Goal: Task Accomplishment & Management: Use online tool/utility

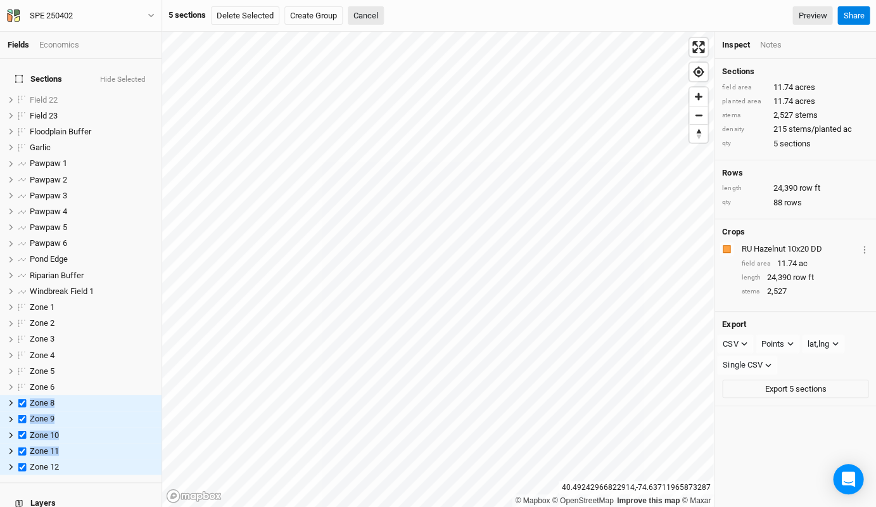
scroll to position [107, 0]
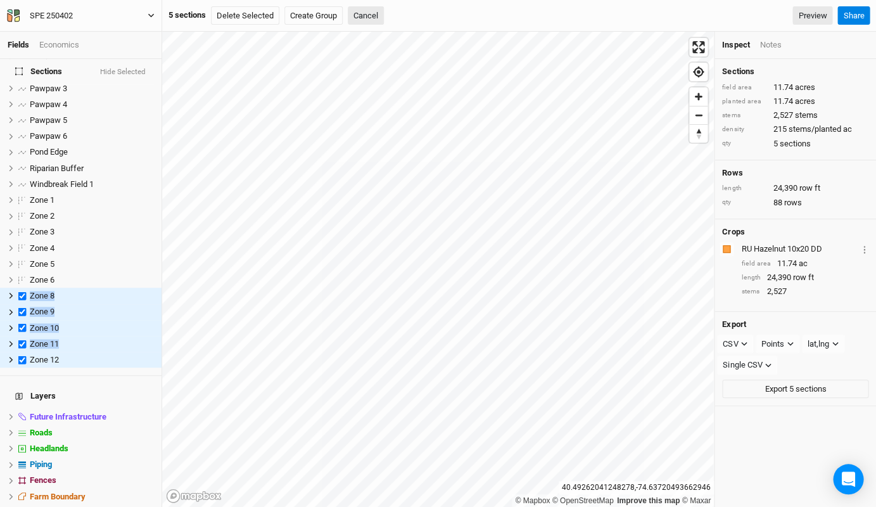
click at [152, 15] on icon "button" at bounding box center [151, 16] width 6 height 4
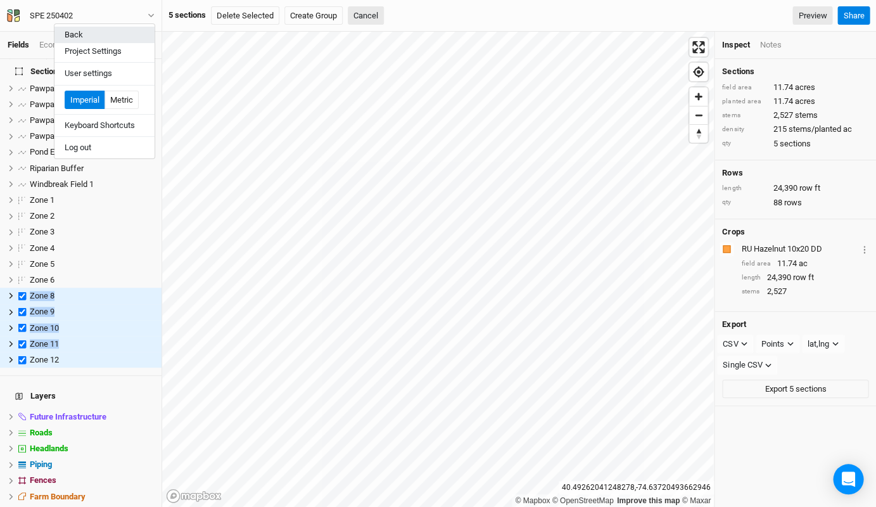
click at [76, 30] on button "Back" at bounding box center [104, 35] width 100 height 16
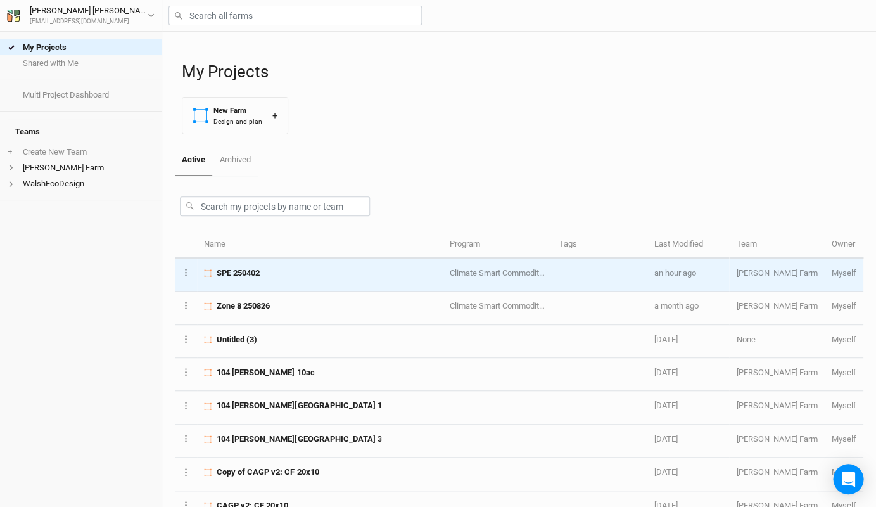
click at [230, 267] on span "SPE 250402" at bounding box center [238, 272] width 43 height 11
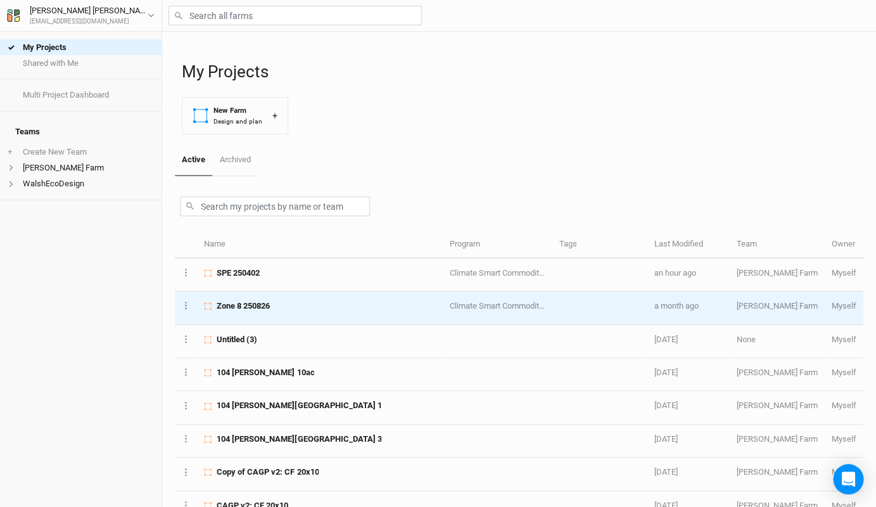
click at [229, 297] on td "Zone 8 250826" at bounding box center [320, 307] width 246 height 33
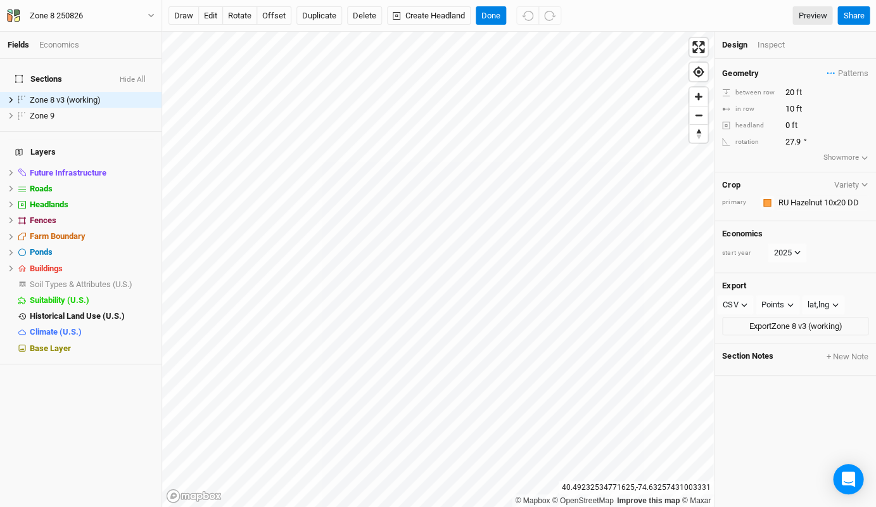
click at [765, 51] on div "Design Inspect" at bounding box center [795, 45] width 162 height 27
click at [768, 42] on div "Inspect" at bounding box center [779, 44] width 45 height 11
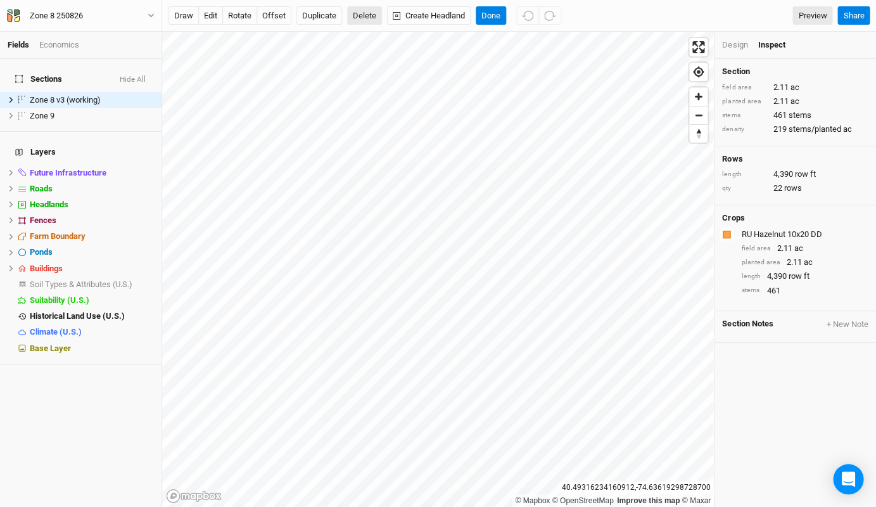
click at [358, 22] on button "Delete" at bounding box center [364, 15] width 35 height 19
click at [435, 11] on button "Confirm" at bounding box center [422, 15] width 39 height 19
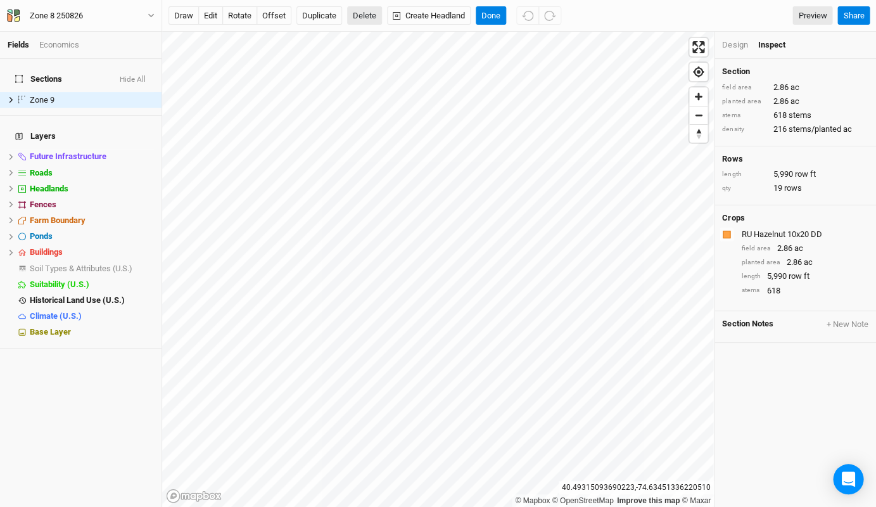
click at [362, 15] on button "Delete" at bounding box center [364, 15] width 35 height 19
click at [388, 13] on button "Confirm" at bounding box center [374, 15] width 39 height 19
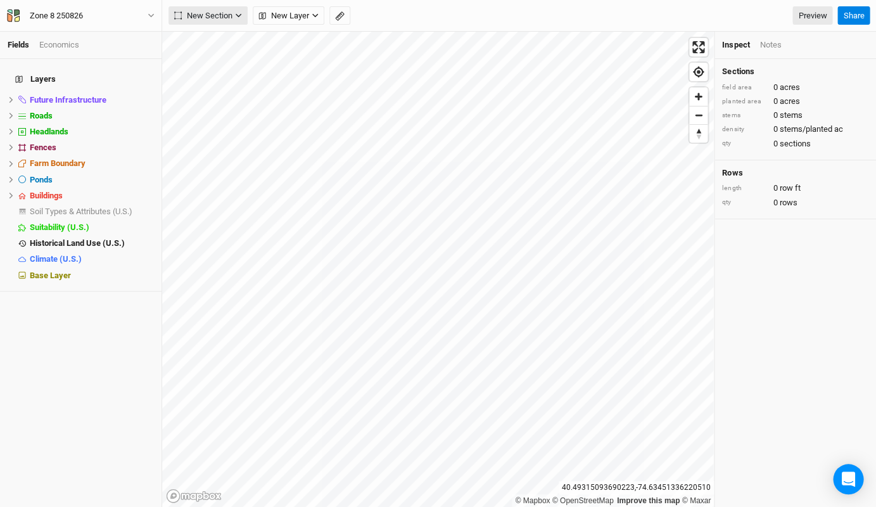
click at [174, 16] on icon "button" at bounding box center [178, 15] width 8 height 8
click at [191, 38] on span "Grid" at bounding box center [196, 41] width 35 height 15
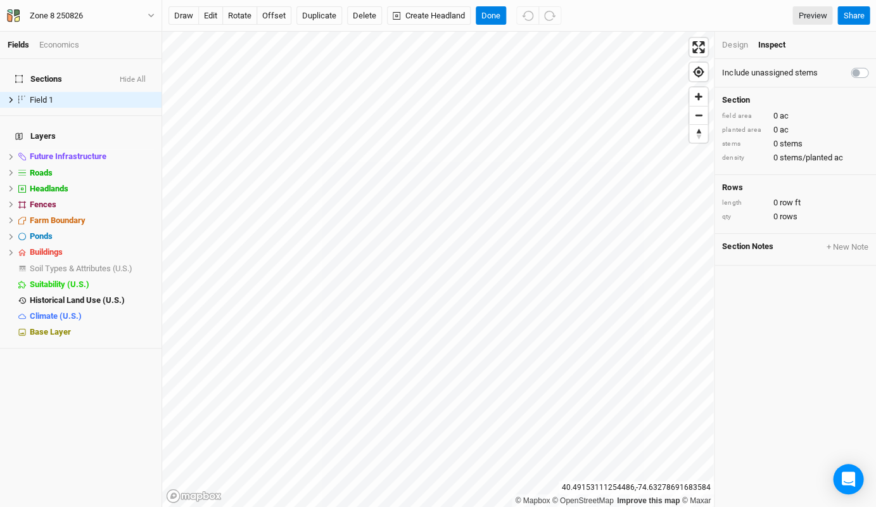
click at [737, 32] on div "Design Inspect" at bounding box center [795, 45] width 162 height 27
click at [733, 38] on div "Design Inspect" at bounding box center [795, 45] width 162 height 27
click at [732, 42] on div "Design" at bounding box center [734, 44] width 25 height 11
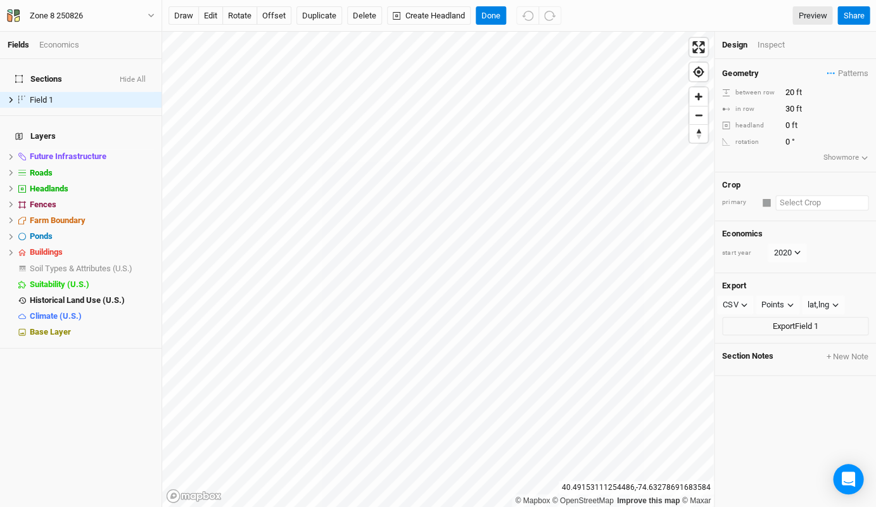
click at [801, 205] on input "text" at bounding box center [821, 202] width 93 height 15
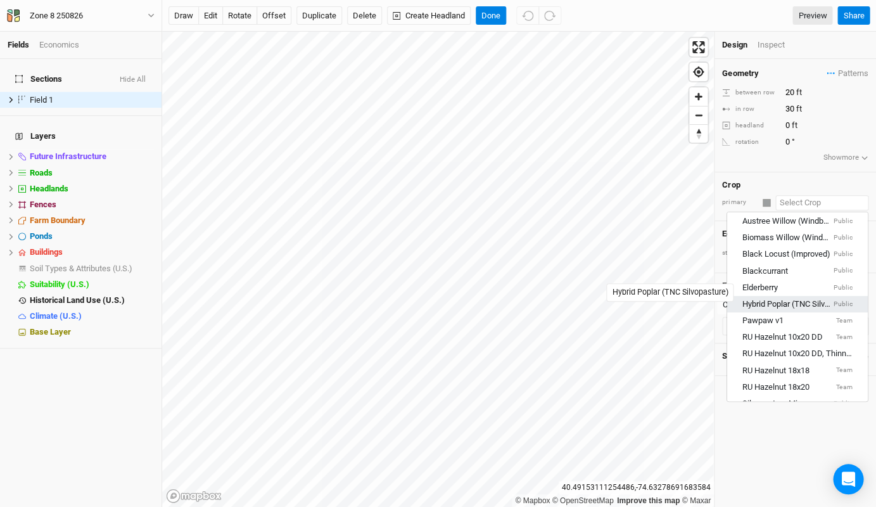
scroll to position [86, 0]
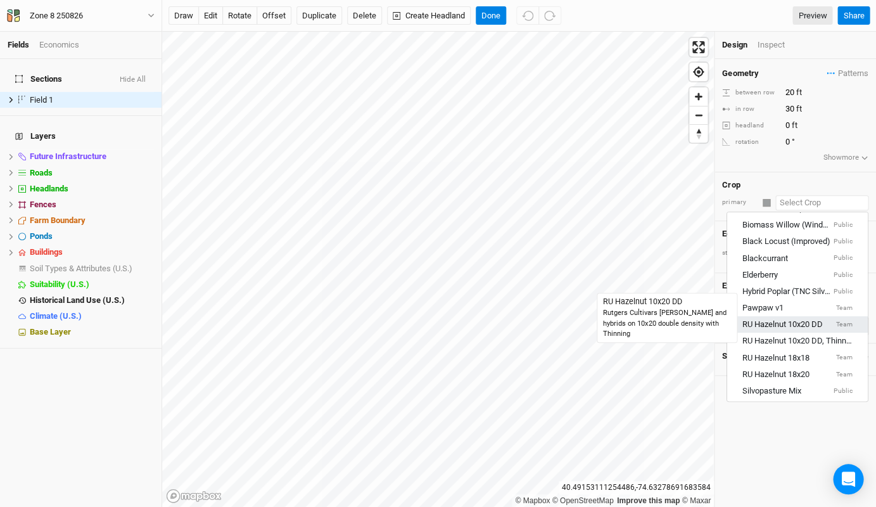
click at [802, 321] on div "RU Hazelnut 10x20 DD" at bounding box center [782, 324] width 80 height 11
type input "10"
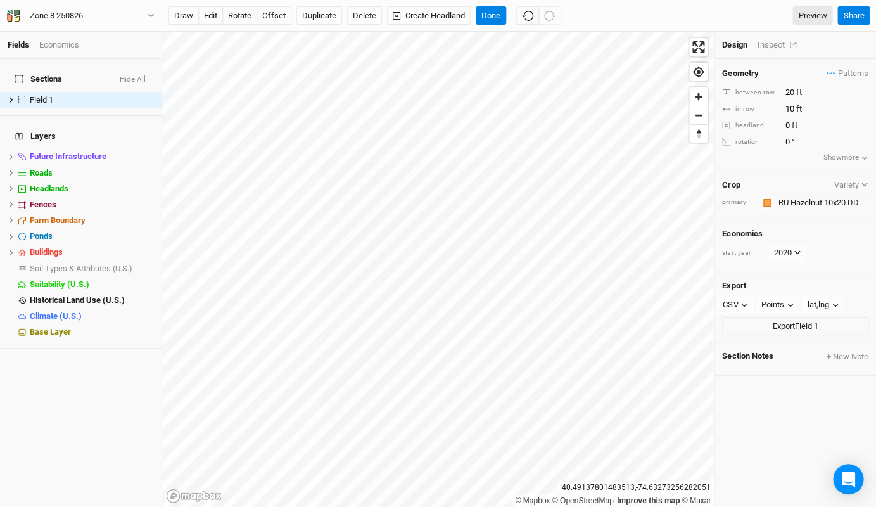
click at [780, 44] on div "Inspect" at bounding box center [779, 44] width 45 height 11
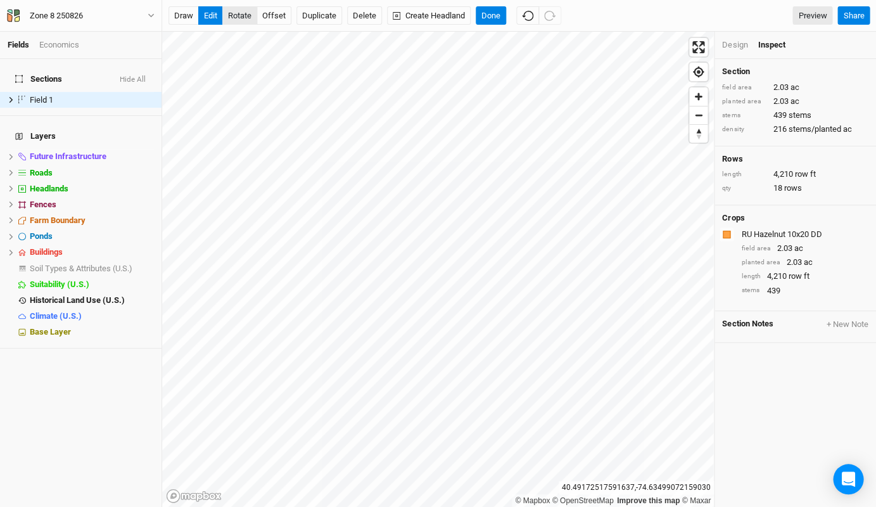
click at [243, 20] on button "rotate" at bounding box center [239, 15] width 35 height 19
click at [210, 15] on button "edit" at bounding box center [210, 15] width 25 height 19
click at [46, 95] on span "Field 1" at bounding box center [41, 100] width 23 height 10
type input "Zone 8 Alt"
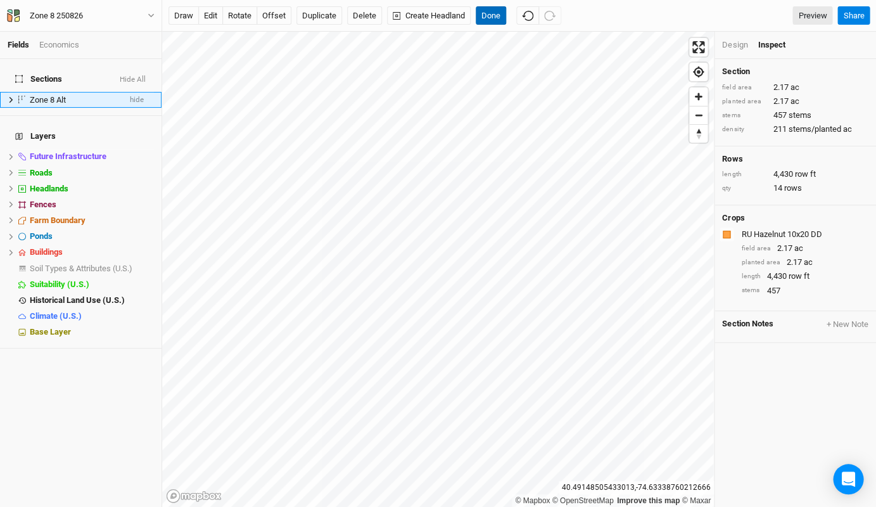
click at [494, 22] on button "Done" at bounding box center [491, 15] width 30 height 19
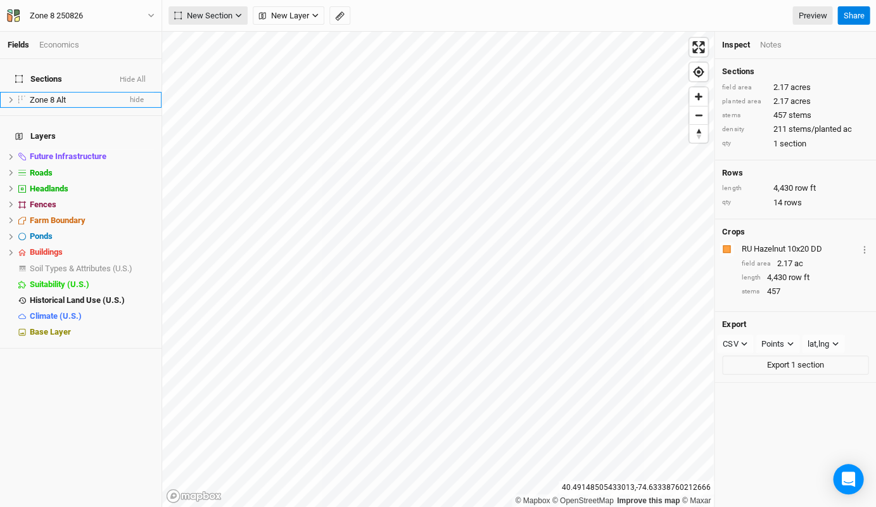
click at [203, 18] on span "New Section" at bounding box center [203, 16] width 58 height 13
click at [198, 37] on div "Grid" at bounding box center [205, 41] width 19 height 15
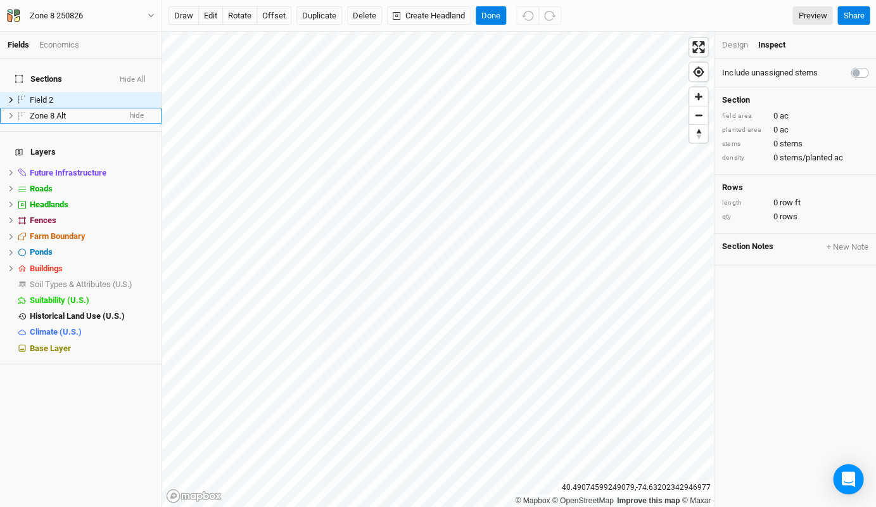
click at [739, 38] on div "Design Inspect" at bounding box center [795, 45] width 162 height 27
click at [738, 44] on div "Design" at bounding box center [734, 44] width 25 height 11
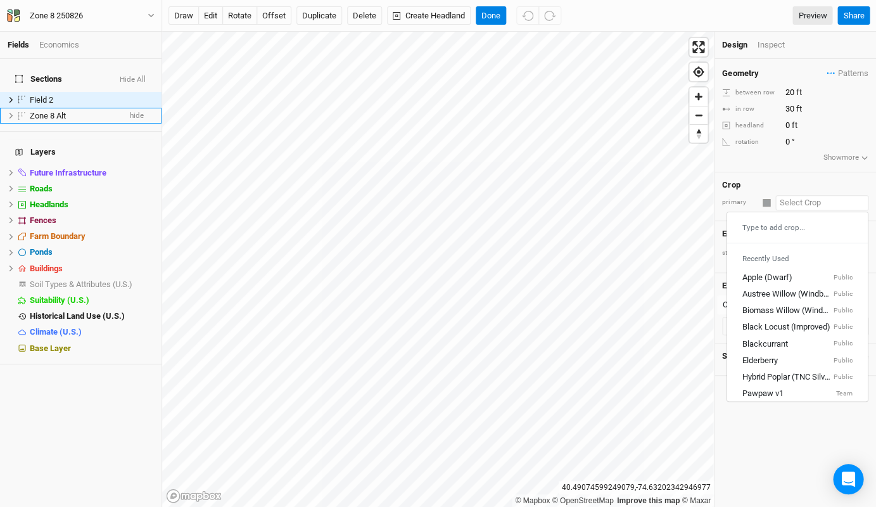
click at [785, 198] on input "text" at bounding box center [821, 202] width 93 height 15
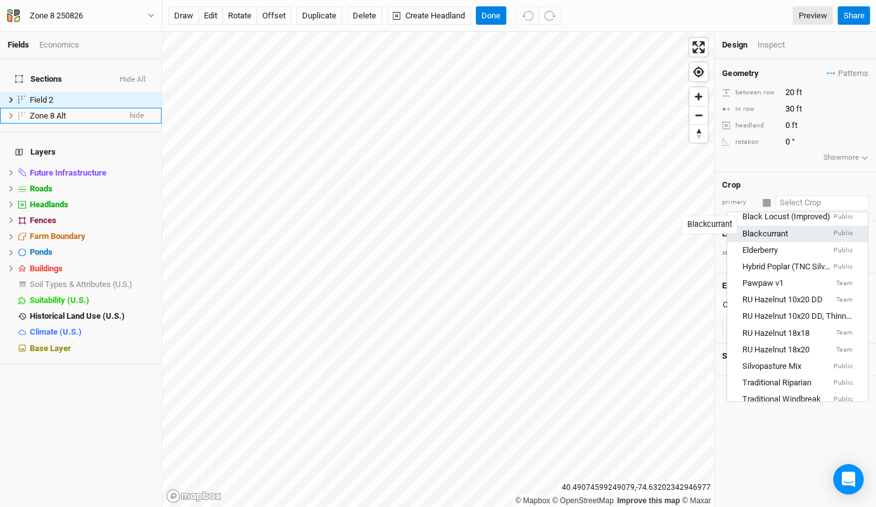
scroll to position [114, 0]
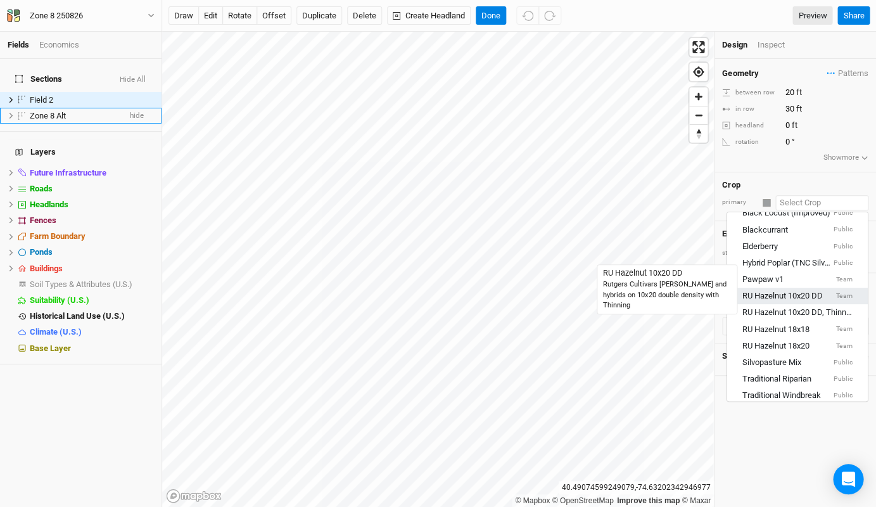
click at [790, 290] on div "RU Hazelnut 10x20 DD" at bounding box center [782, 295] width 80 height 11
type input "10"
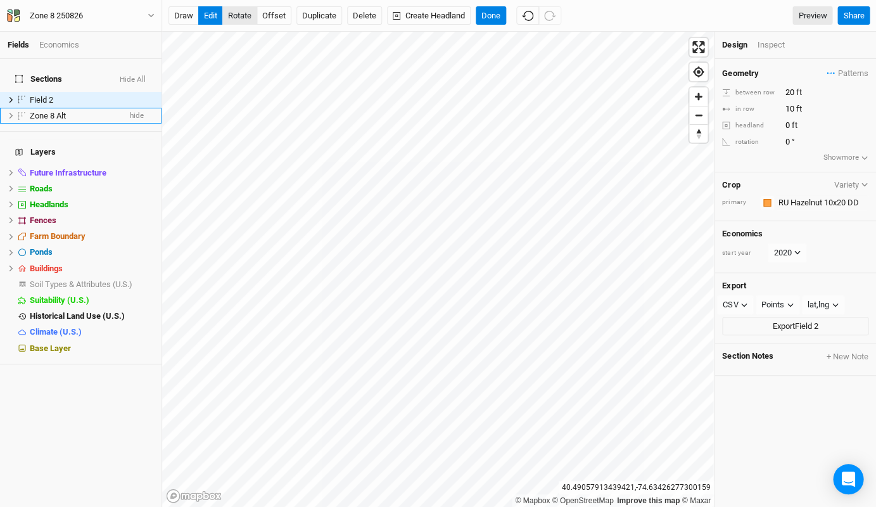
click at [236, 16] on button "rotate" at bounding box center [239, 15] width 35 height 19
type input "20.6"
click at [498, 14] on button "Done" at bounding box center [491, 15] width 30 height 19
click at [777, 38] on div "Design Inspect" at bounding box center [795, 45] width 162 height 27
click at [775, 41] on div "Inspect" at bounding box center [779, 44] width 45 height 11
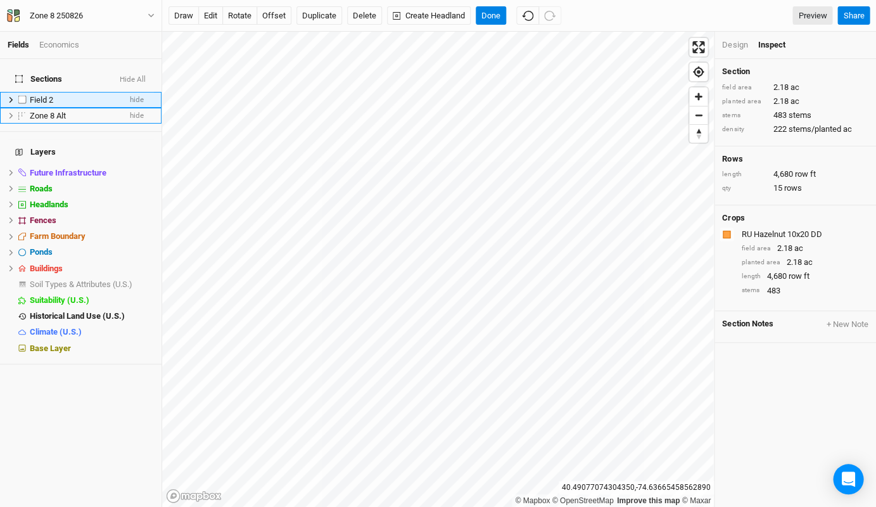
click at [42, 92] on li "Field 2 hide" at bounding box center [81, 100] width 162 height 16
click at [55, 95] on div "Field 2" at bounding box center [75, 100] width 90 height 10
type input "Zone 9 Alt"
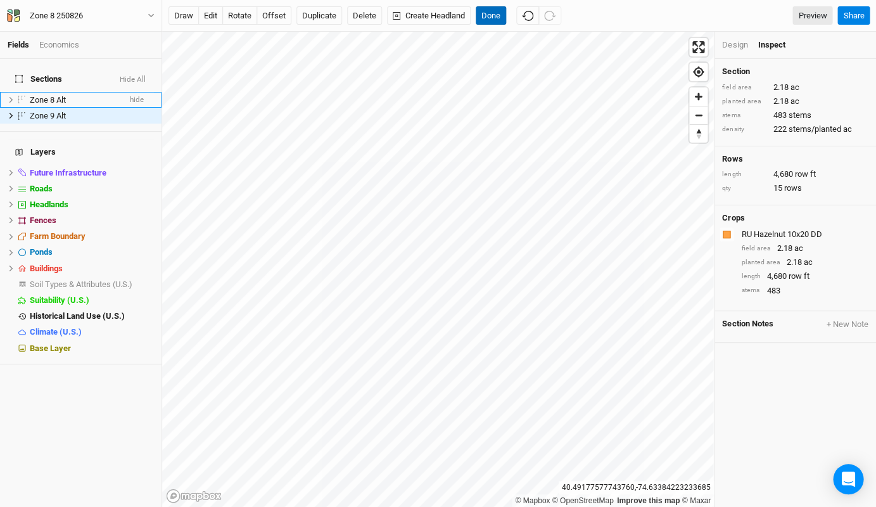
click at [493, 15] on button "Done" at bounding box center [491, 15] width 30 height 19
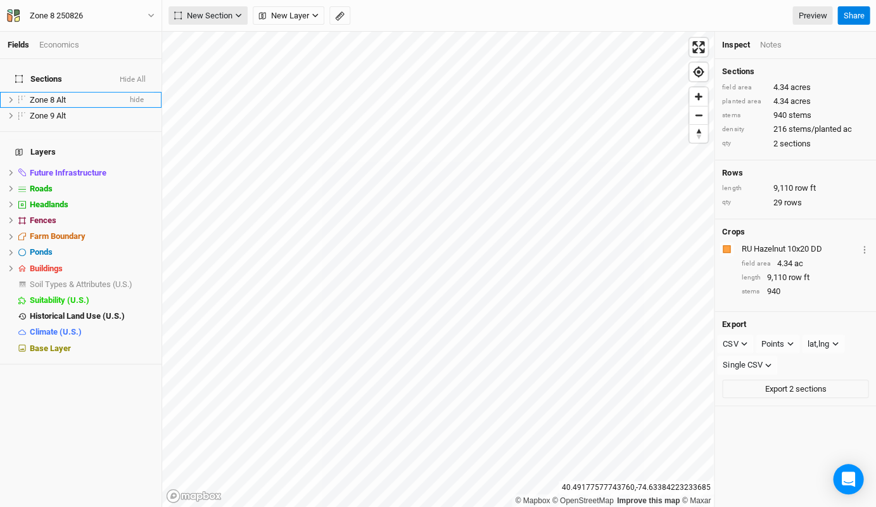
click at [195, 20] on span "New Section" at bounding box center [203, 16] width 58 height 13
click at [193, 45] on span "Grid" at bounding box center [196, 41] width 35 height 15
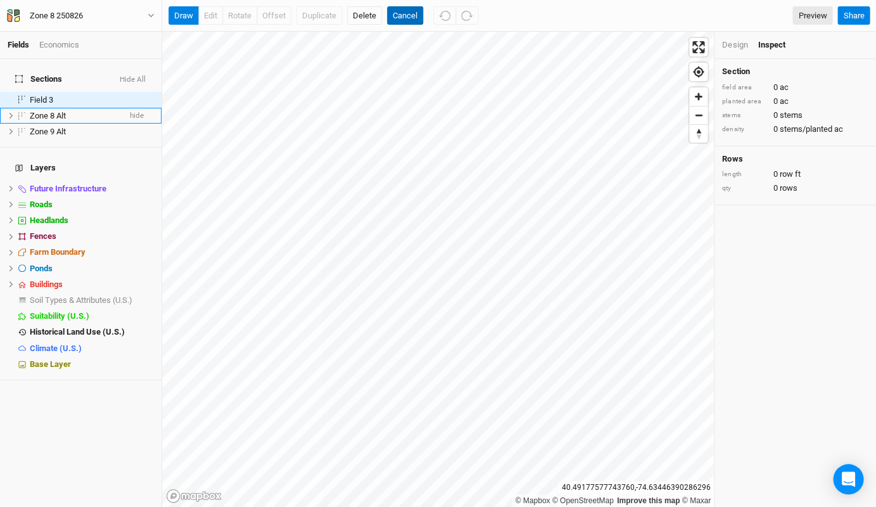
click at [402, 13] on button "Cancel" at bounding box center [405, 15] width 36 height 19
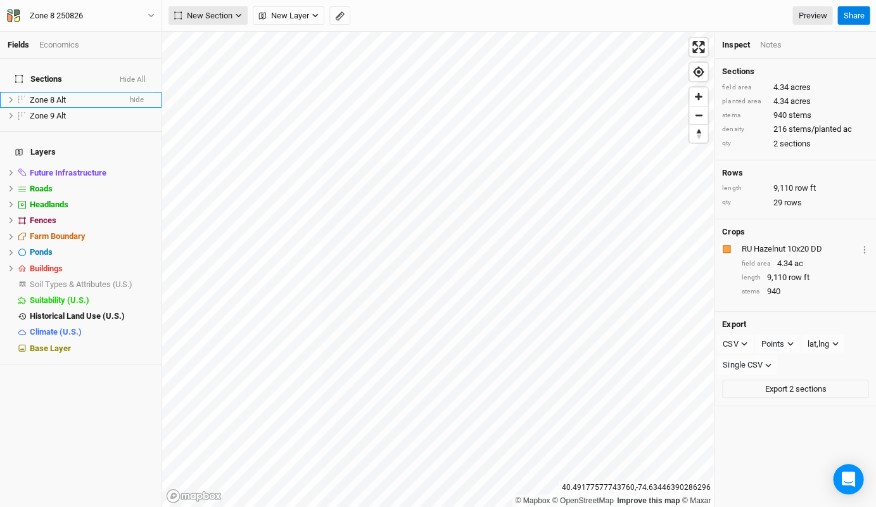
click at [222, 15] on span "New Section" at bounding box center [203, 16] width 58 height 13
click at [244, 45] on button "Grid" at bounding box center [219, 42] width 100 height 20
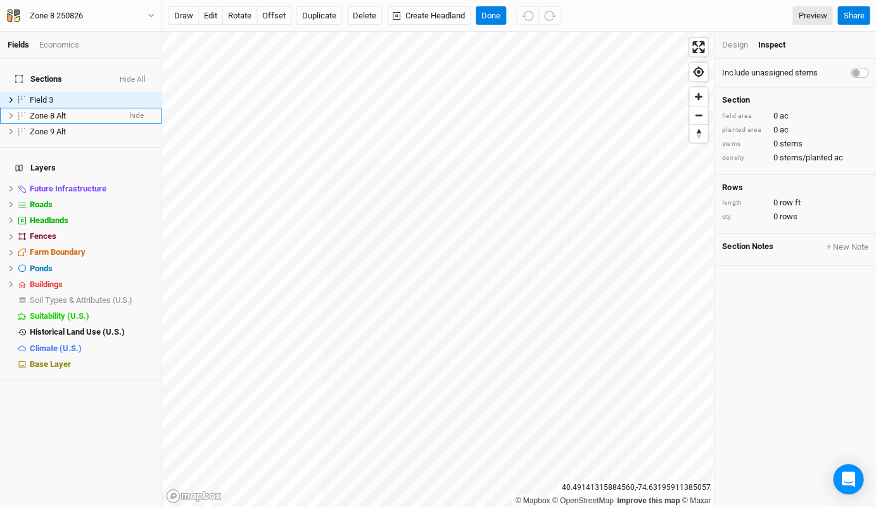
click at [734, 43] on div "Design" at bounding box center [734, 44] width 25 height 11
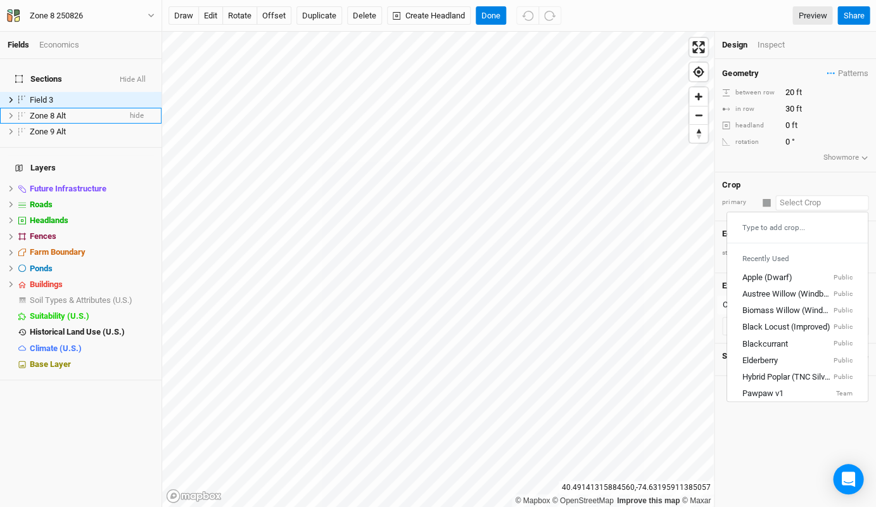
click at [795, 200] on input "text" at bounding box center [821, 202] width 93 height 15
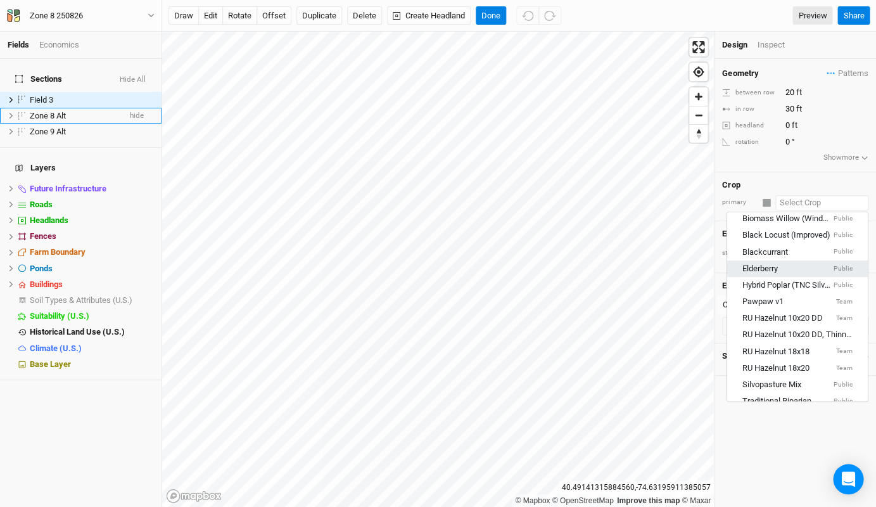
scroll to position [104, 0]
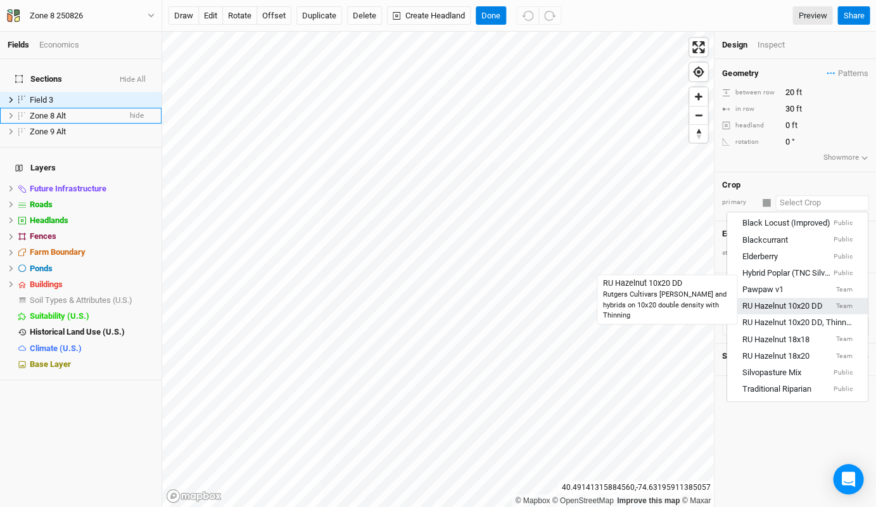
click at [792, 301] on div "RU Hazelnut 10x20 DD" at bounding box center [782, 305] width 80 height 11
type input "10"
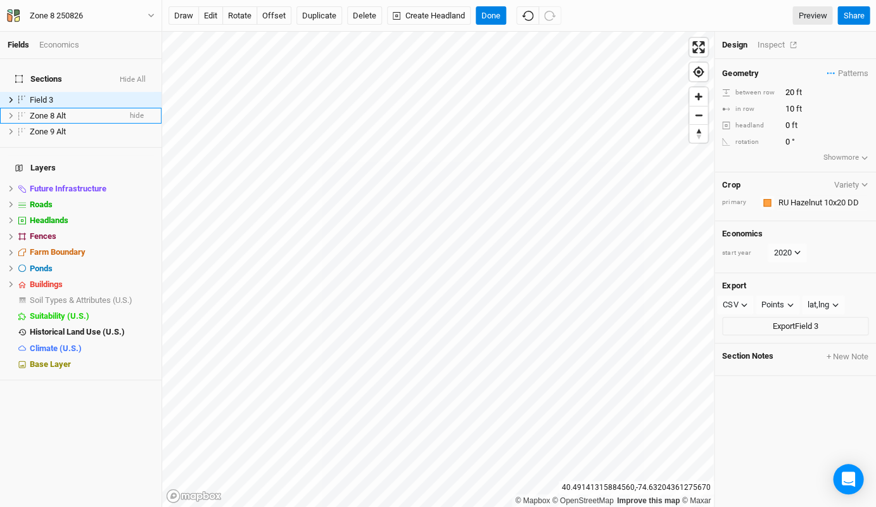
click at [767, 47] on div "Inspect" at bounding box center [779, 44] width 45 height 11
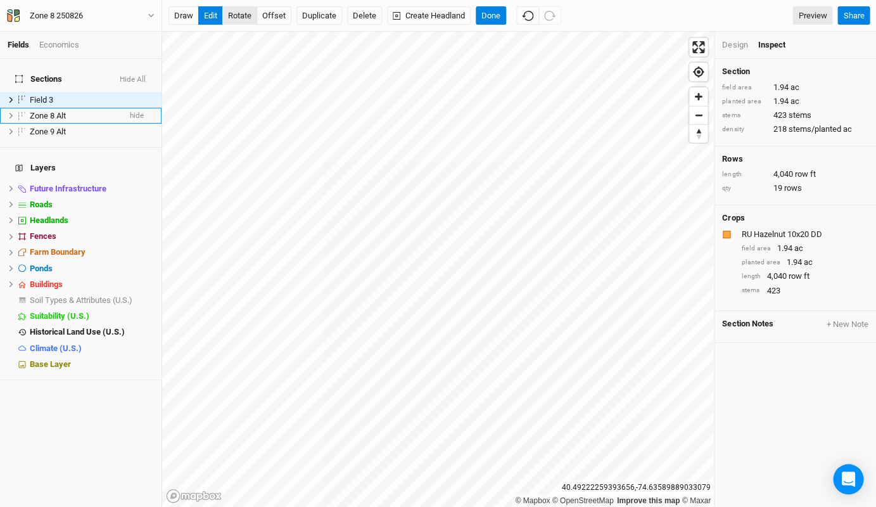
click at [241, 15] on button "rotate" at bounding box center [239, 15] width 35 height 19
click at [488, 18] on button "Done" at bounding box center [491, 15] width 30 height 19
click at [67, 95] on div "Field 3" at bounding box center [75, 100] width 90 height 10
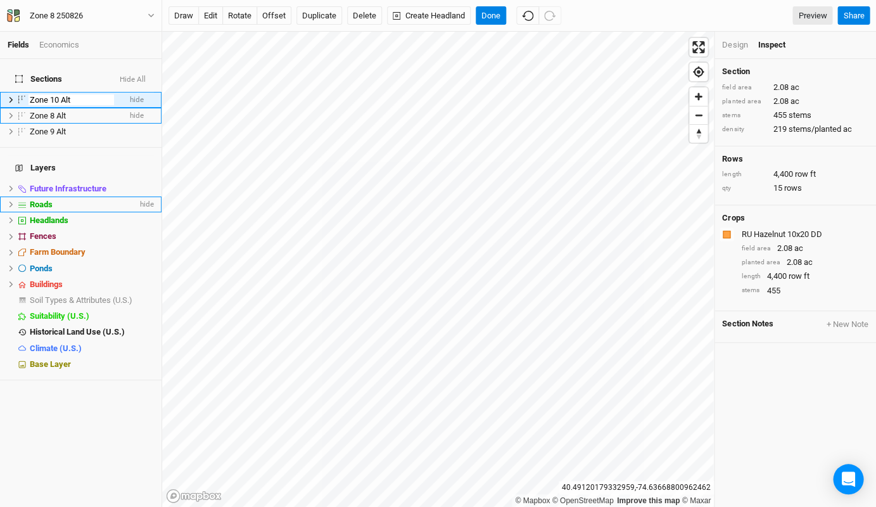
type input "Zone 10 Alt"
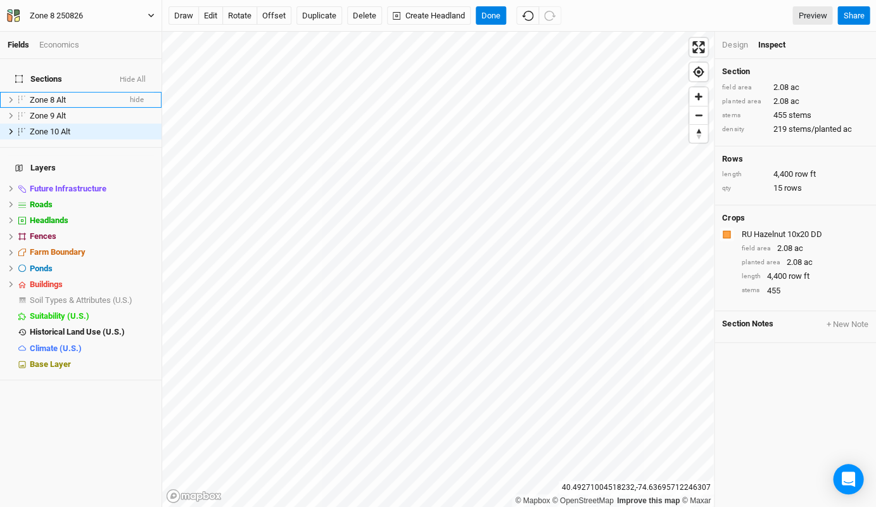
click at [139, 18] on button "Zone 8 250826" at bounding box center [80, 16] width 149 height 14
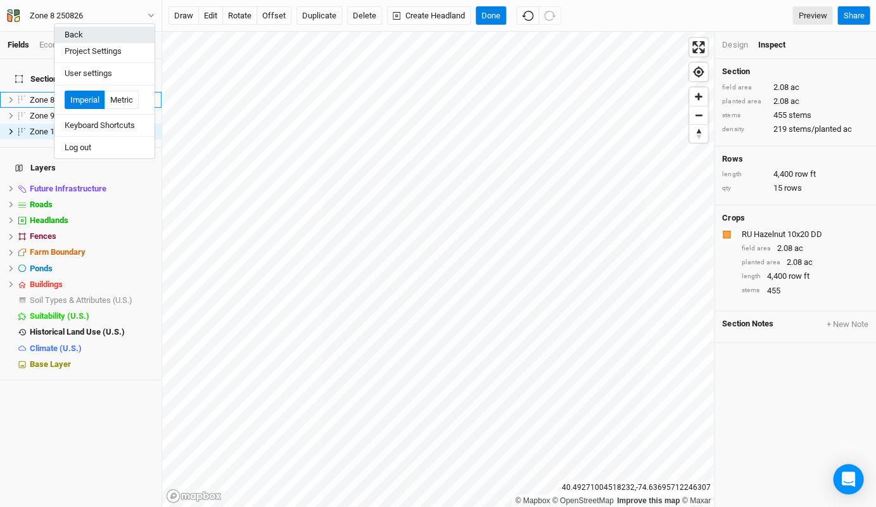
click at [84, 39] on button "Back" at bounding box center [104, 35] width 100 height 16
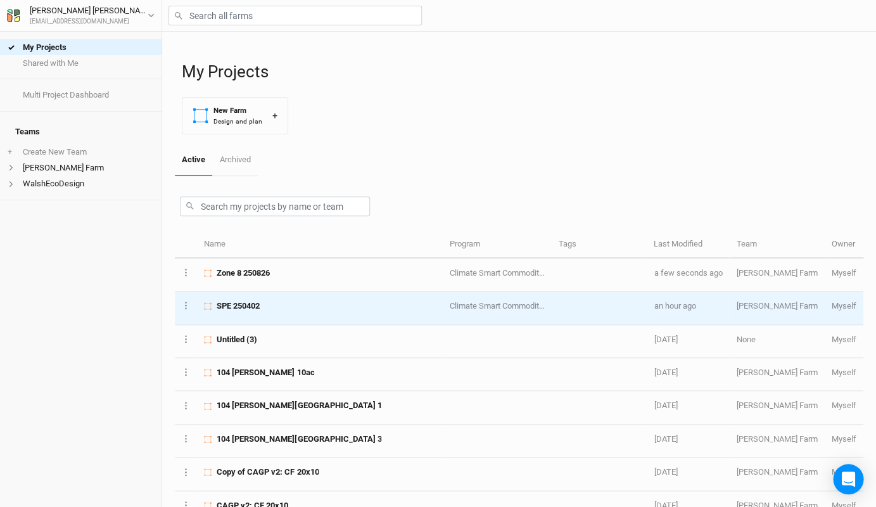
click at [263, 303] on div "SPE 250402" at bounding box center [319, 305] width 231 height 11
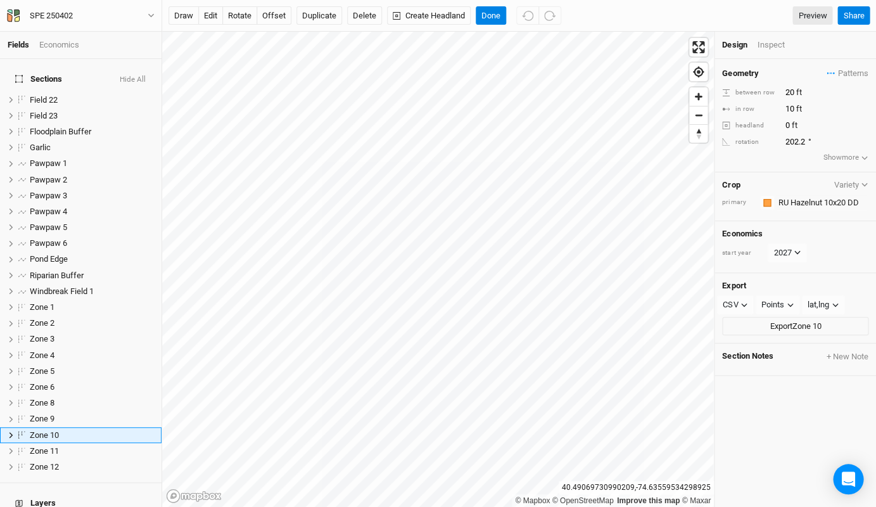
scroll to position [139, 0]
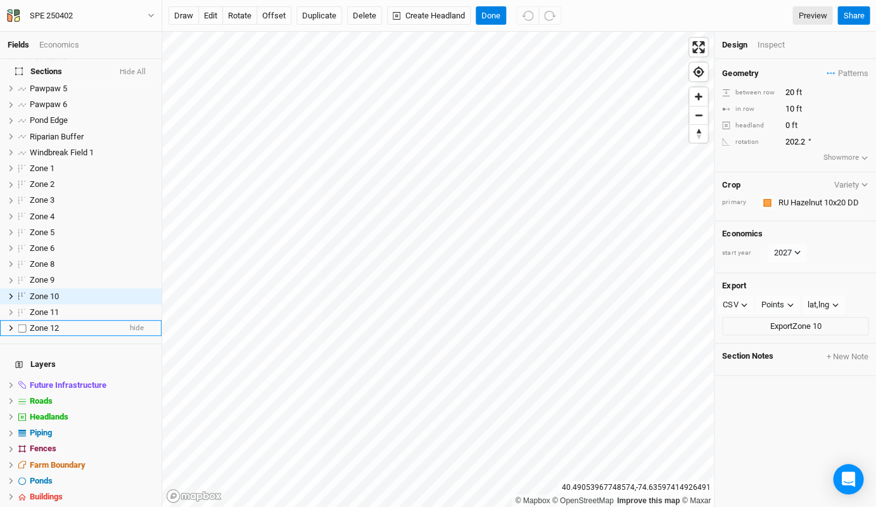
click at [25, 320] on label at bounding box center [23, 328] width 16 height 16
click at [25, 324] on input "checkbox" at bounding box center [22, 328] width 8 height 8
checkbox input "true"
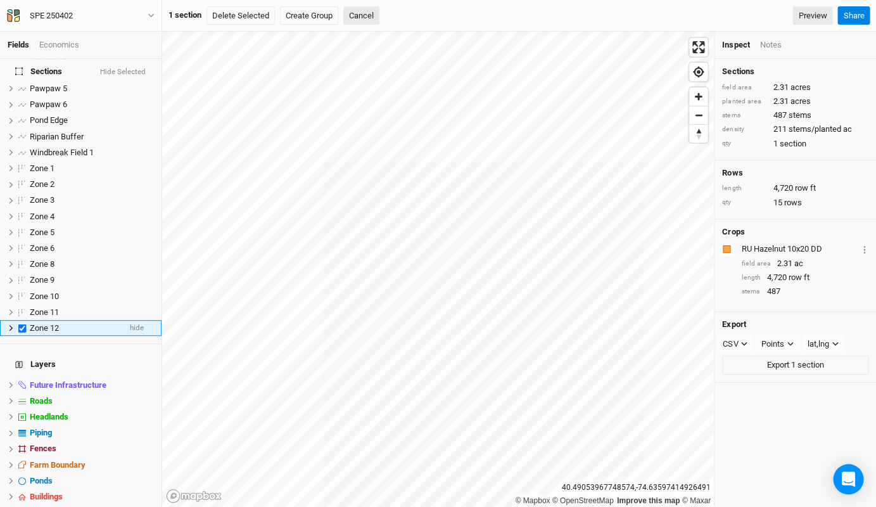
scroll to position [170, 0]
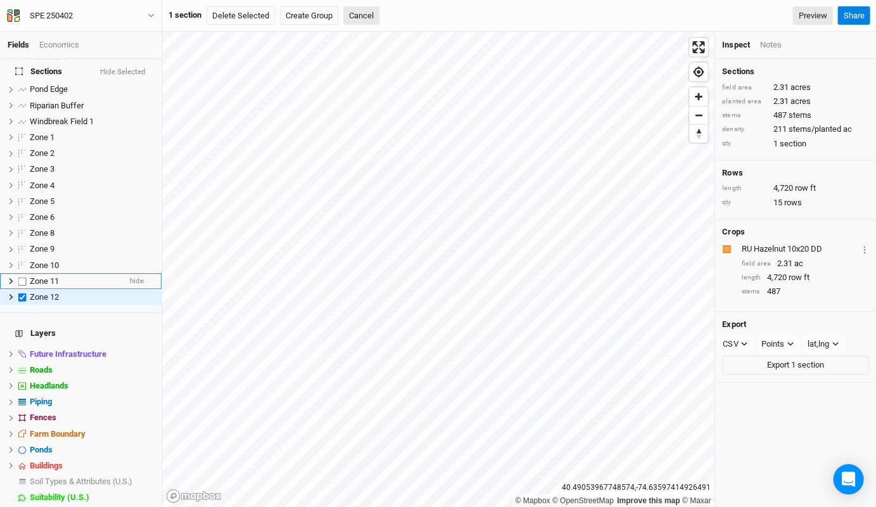
click at [23, 273] on label at bounding box center [23, 281] width 16 height 16
click at [23, 277] on input "checkbox" at bounding box center [22, 281] width 8 height 8
checkbox input "true"
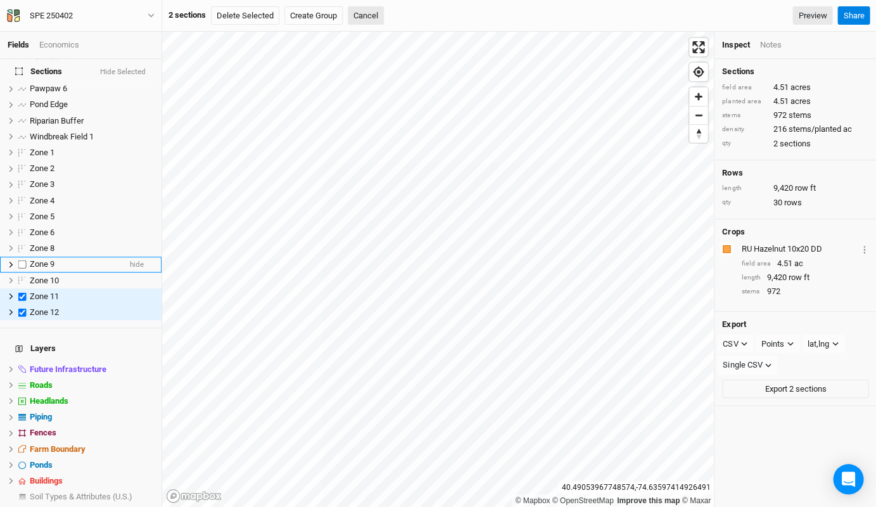
click at [23, 257] on label at bounding box center [23, 265] width 16 height 16
click at [23, 260] on input "checkbox" at bounding box center [22, 264] width 8 height 8
checkbox input "true"
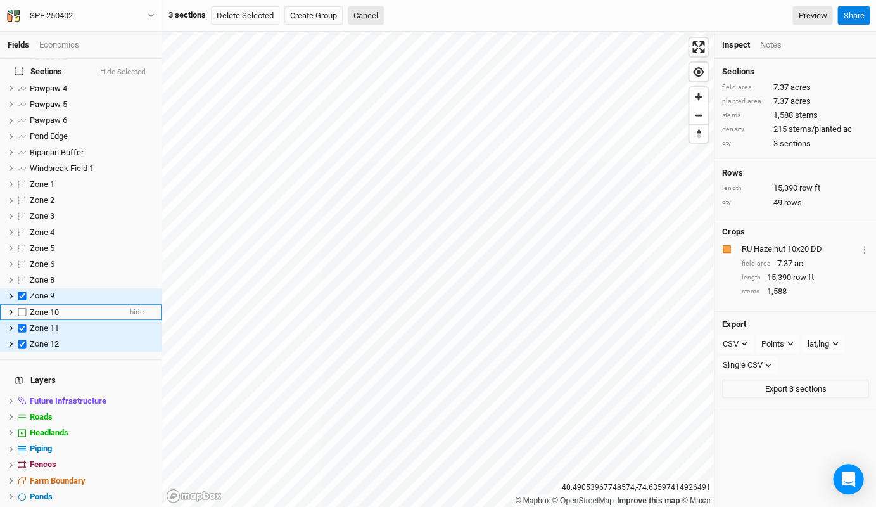
click at [22, 304] on label at bounding box center [23, 312] width 16 height 16
click at [22, 308] on input "checkbox" at bounding box center [22, 312] width 8 height 8
checkbox input "true"
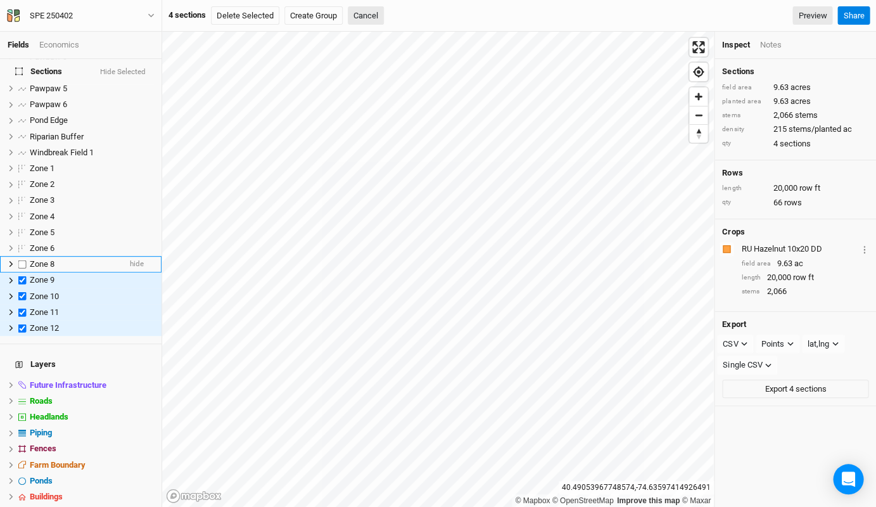
click at [23, 256] on label at bounding box center [23, 264] width 16 height 16
click at [23, 260] on input "checkbox" at bounding box center [22, 264] width 8 height 8
checkbox input "true"
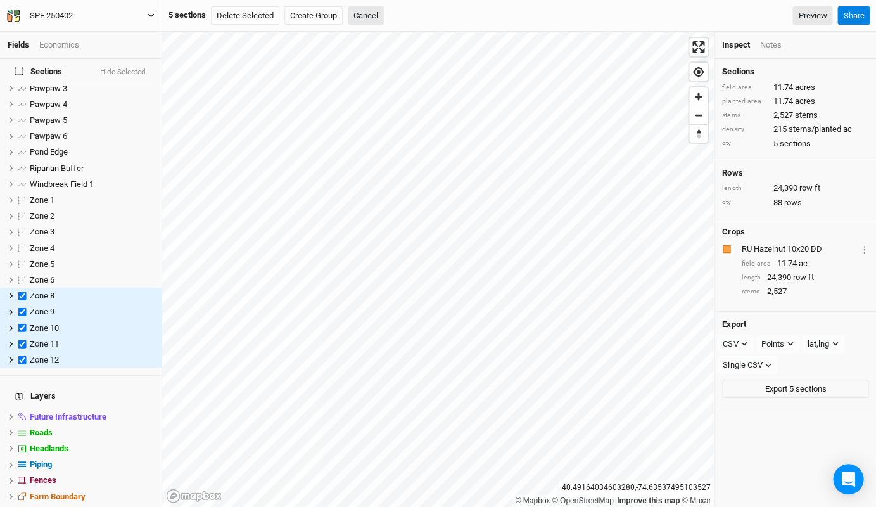
click at [70, 18] on div "SPE 250402" at bounding box center [51, 16] width 43 height 13
click at [42, 6] on div "SPE 250402 Back Project Settings User settings Imperial Metric Keyboard Shortcu…" at bounding box center [81, 16] width 162 height 32
click at [48, 14] on div "SPE 250402" at bounding box center [51, 16] width 43 height 13
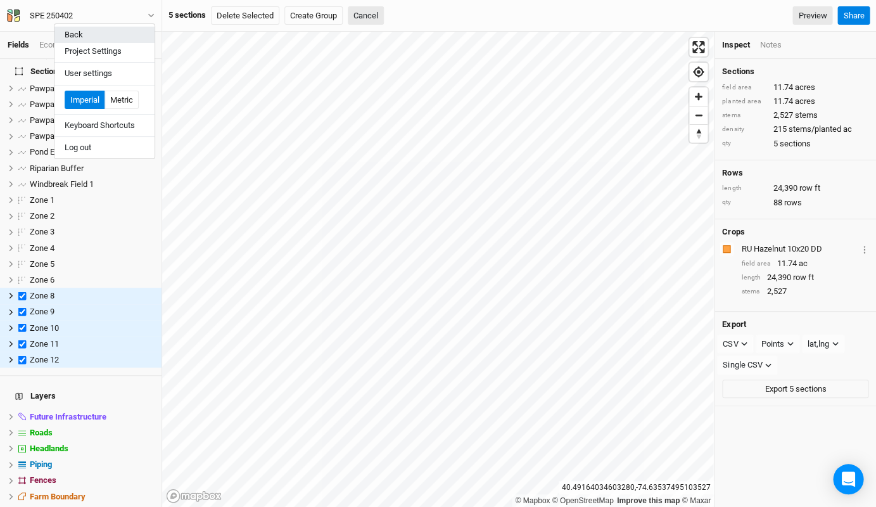
click at [56, 33] on button "Back" at bounding box center [104, 35] width 100 height 16
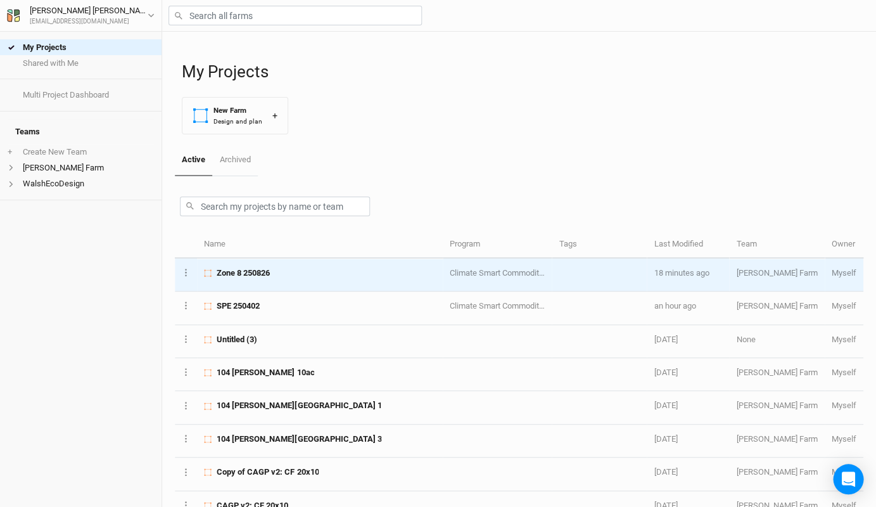
click at [244, 271] on span "Zone 8 250826" at bounding box center [243, 272] width 53 height 11
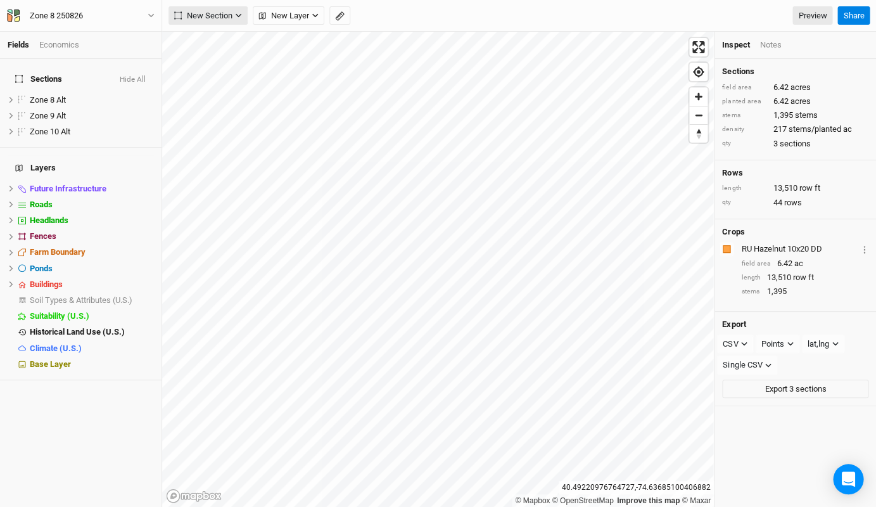
click at [205, 9] on button "New Section" at bounding box center [207, 15] width 79 height 19
click at [197, 41] on div "Grid" at bounding box center [205, 41] width 19 height 15
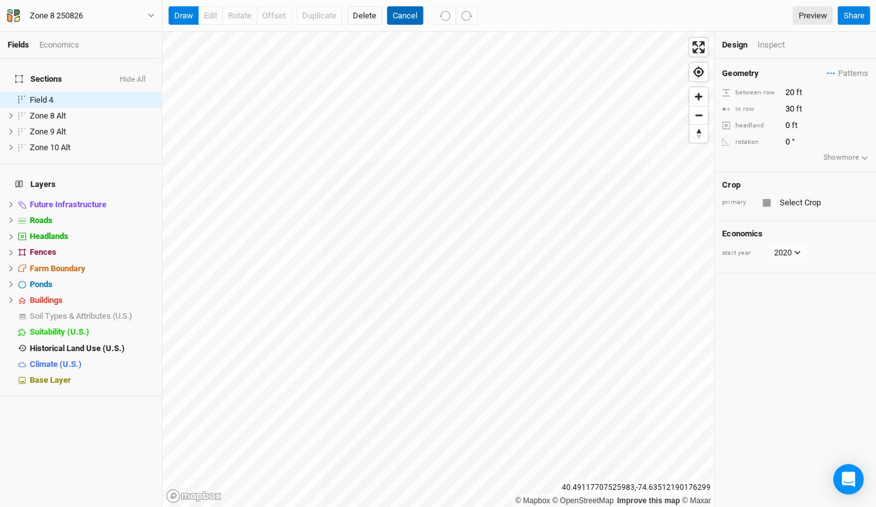
click at [393, 18] on button "Cancel" at bounding box center [405, 15] width 36 height 19
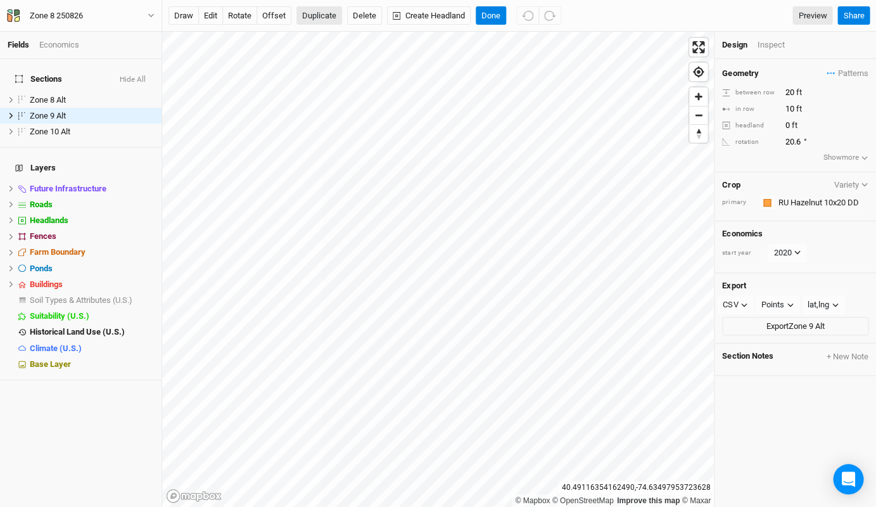
click at [320, 14] on button "Duplicate" at bounding box center [319, 15] width 46 height 19
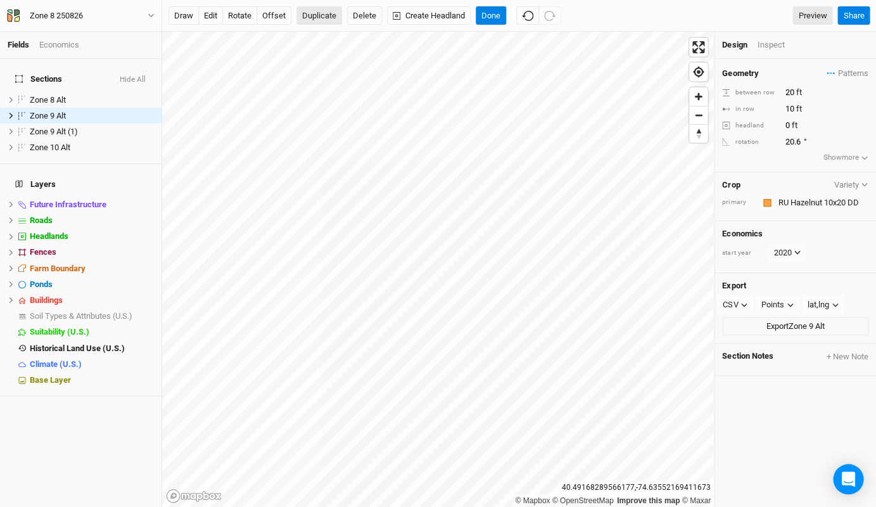
click at [326, 20] on button "Duplicate" at bounding box center [319, 15] width 46 height 19
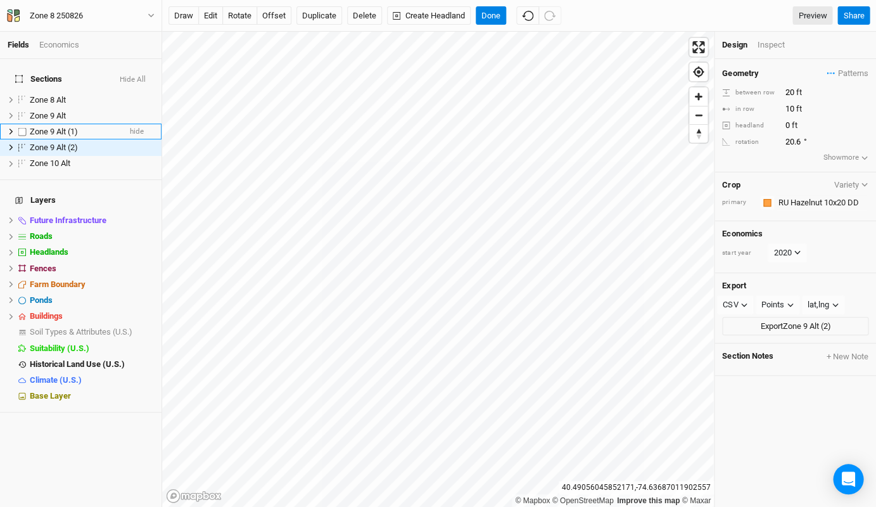
click at [62, 127] on span "Zone 9 Alt (1)" at bounding box center [54, 132] width 48 height 10
click at [81, 126] on input "Zone 9 Alt (1)" at bounding box center [72, 131] width 86 height 11
drag, startPoint x: 81, startPoint y: 120, endPoint x: 51, endPoint y: 120, distance: 29.8
click at [51, 126] on input "Zone 9 Alt (1)" at bounding box center [72, 131] width 86 height 11
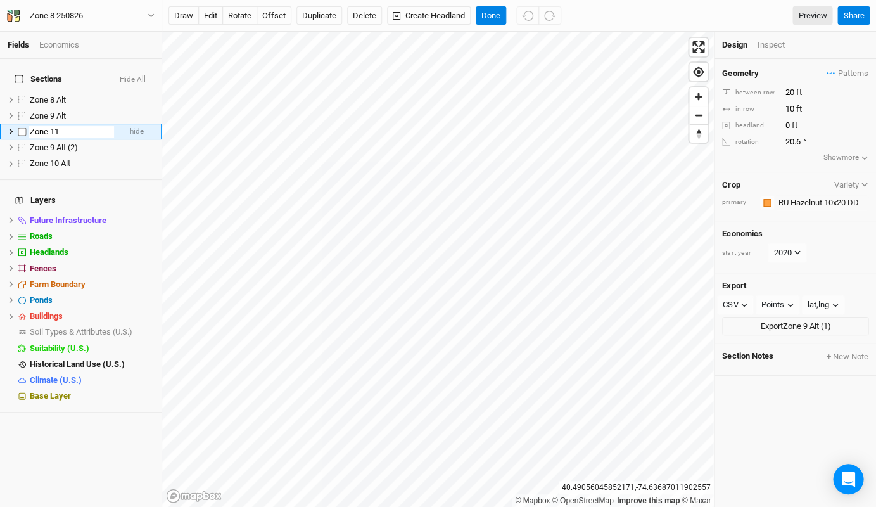
type input "Zone 11"
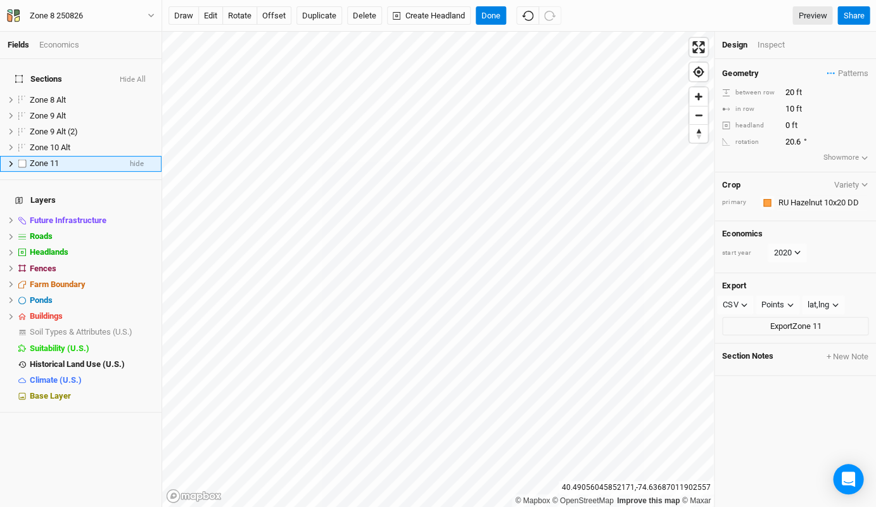
click at [64, 158] on li "Zone 11 hide" at bounding box center [81, 164] width 162 height 16
click at [65, 158] on div "Zone 11" at bounding box center [75, 163] width 90 height 10
click at [70, 158] on input "Zone 11" at bounding box center [72, 163] width 86 height 11
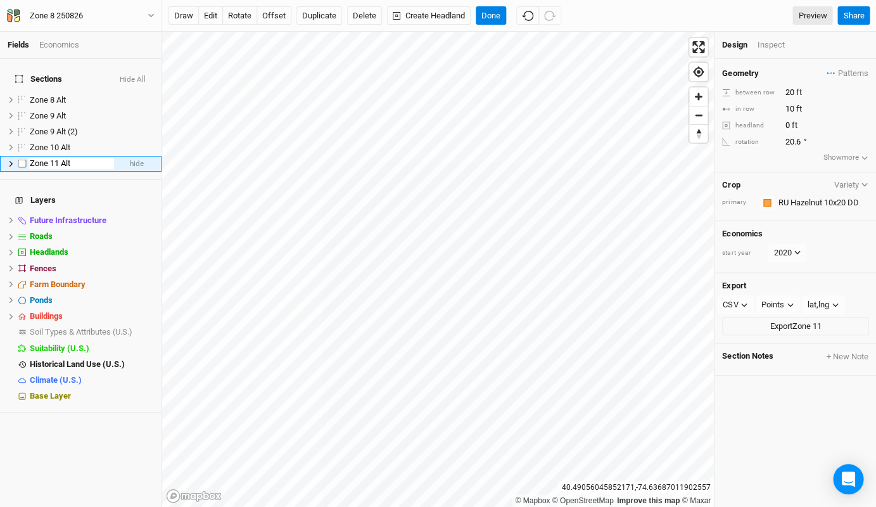
type input "Zone 11 Alt"
click at [105, 158] on div "Zone 11 Alt" at bounding box center [75, 163] width 90 height 10
click at [58, 158] on input "Zone 11 Alt" at bounding box center [72, 163] width 86 height 11
type input "Zone 9 Alt"
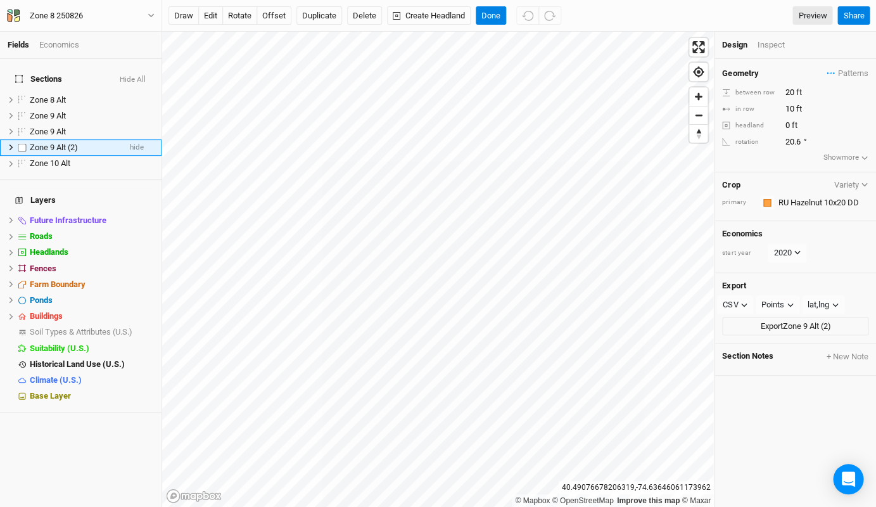
click at [81, 143] on div "Zone 9 Alt (2)" at bounding box center [75, 148] width 90 height 10
click at [84, 142] on input "Zone 9 Alt (2)" at bounding box center [72, 147] width 86 height 11
click at [54, 142] on input "Zone 9 Alt" at bounding box center [72, 147] width 86 height 11
click at [48, 142] on input "Zone11 Alt" at bounding box center [72, 147] width 86 height 11
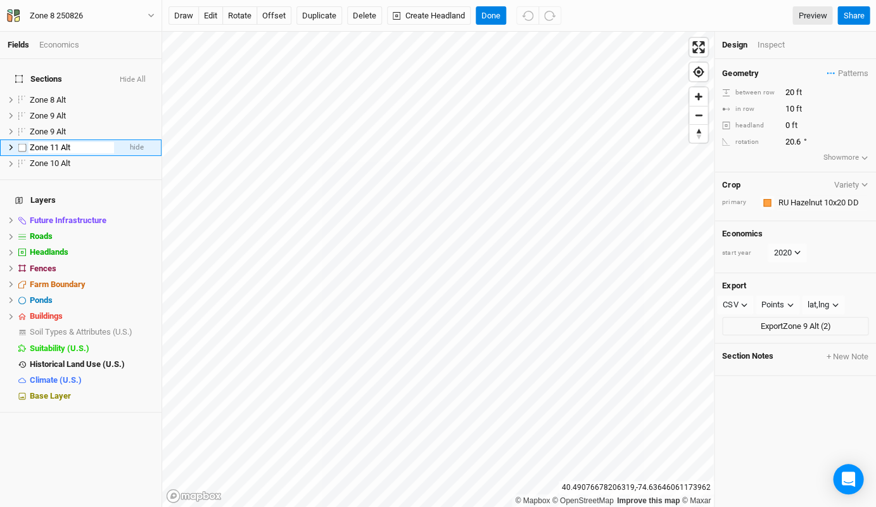
type input "Zone 11 Alt"
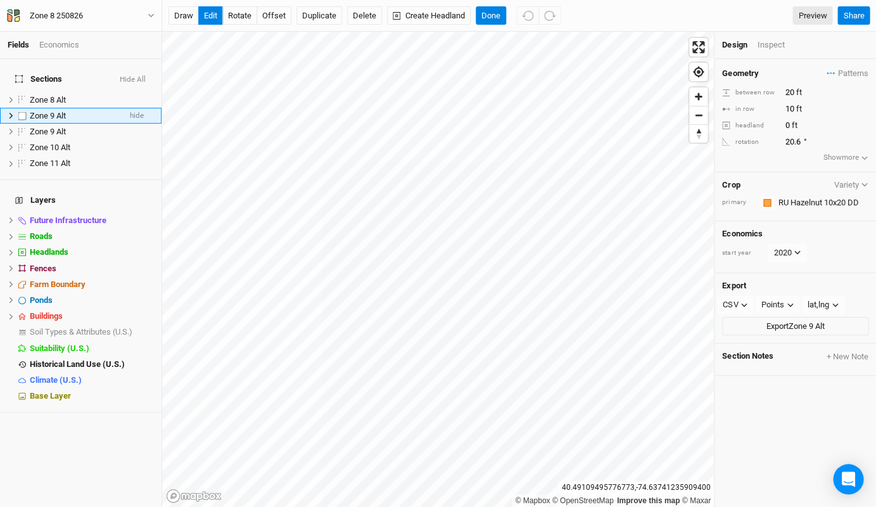
click at [75, 111] on div "Zone 9 Alt" at bounding box center [75, 116] width 90 height 10
click at [53, 110] on input "Zone 9 Alt" at bounding box center [72, 115] width 86 height 11
type input "Zone 12 Alt"
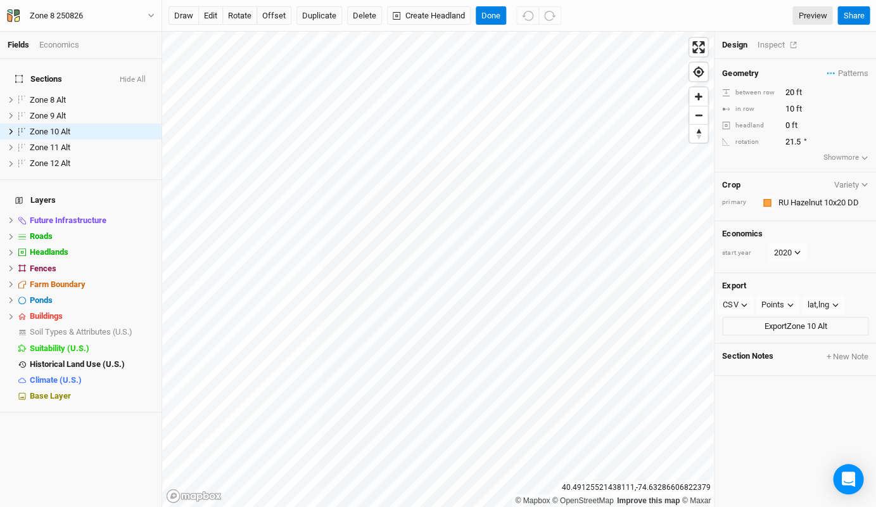
click at [768, 43] on div "Inspect" at bounding box center [779, 44] width 45 height 11
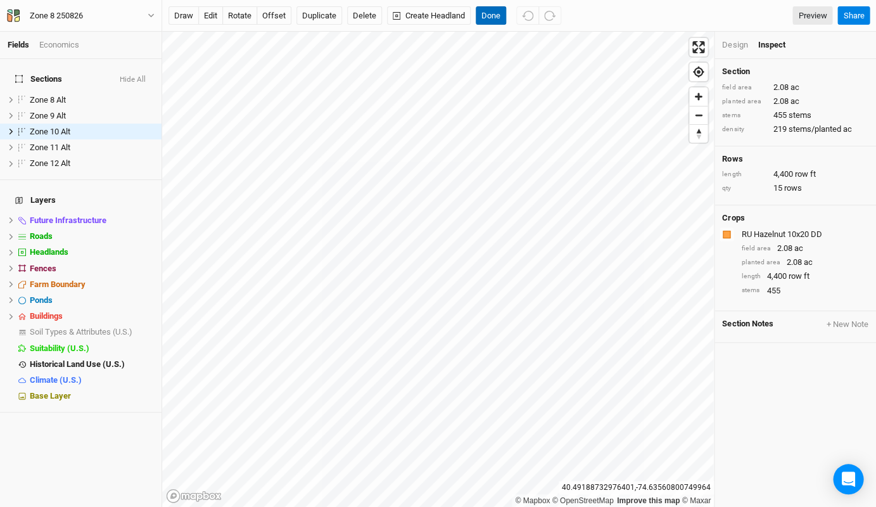
click at [496, 19] on button "Done" at bounding box center [491, 15] width 30 height 19
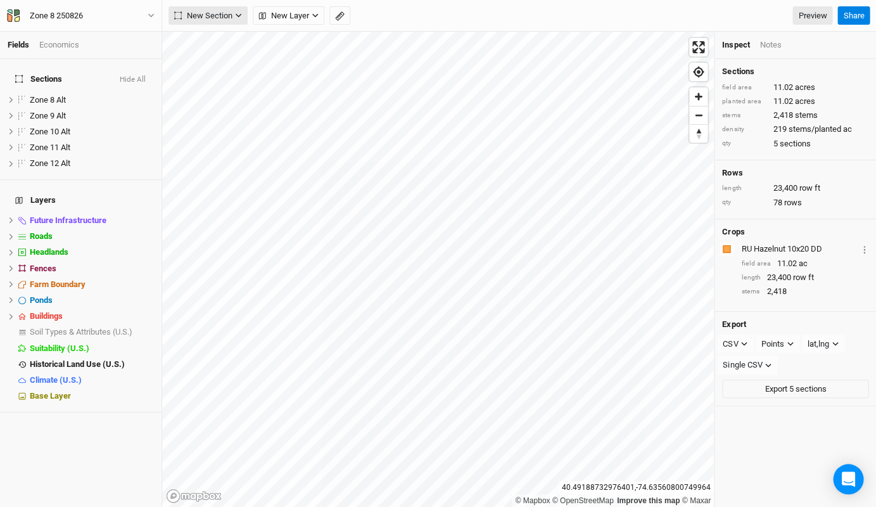
click at [213, 13] on span "New Section" at bounding box center [203, 16] width 58 height 13
click at [208, 36] on div "Grid" at bounding box center [205, 41] width 19 height 15
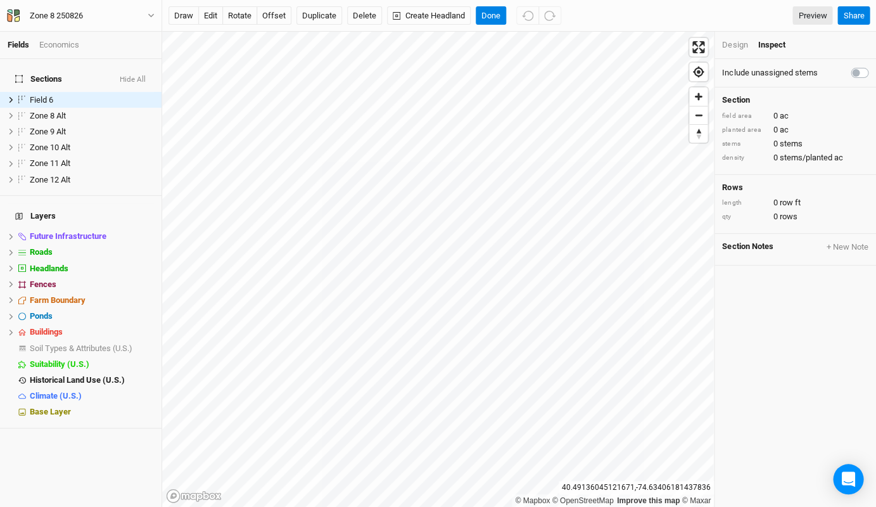
click at [726, 44] on div "Design" at bounding box center [734, 44] width 25 height 11
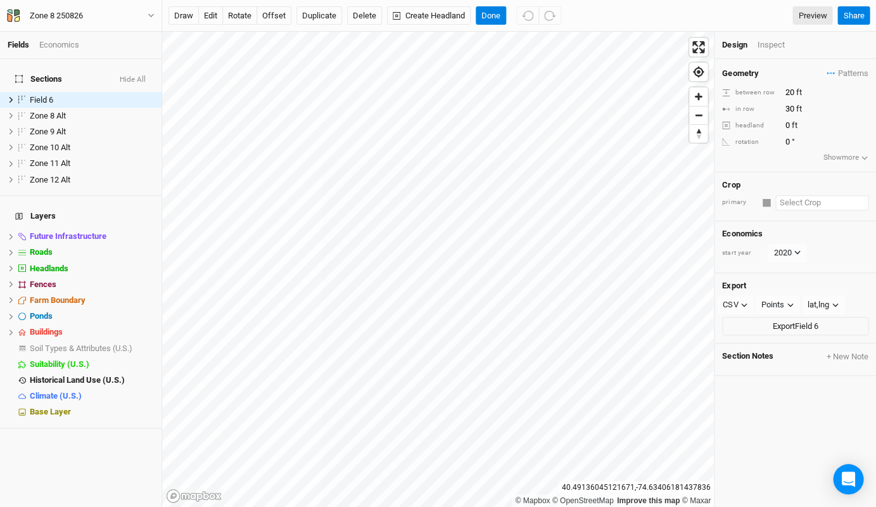
click at [779, 195] on input "text" at bounding box center [821, 202] width 93 height 15
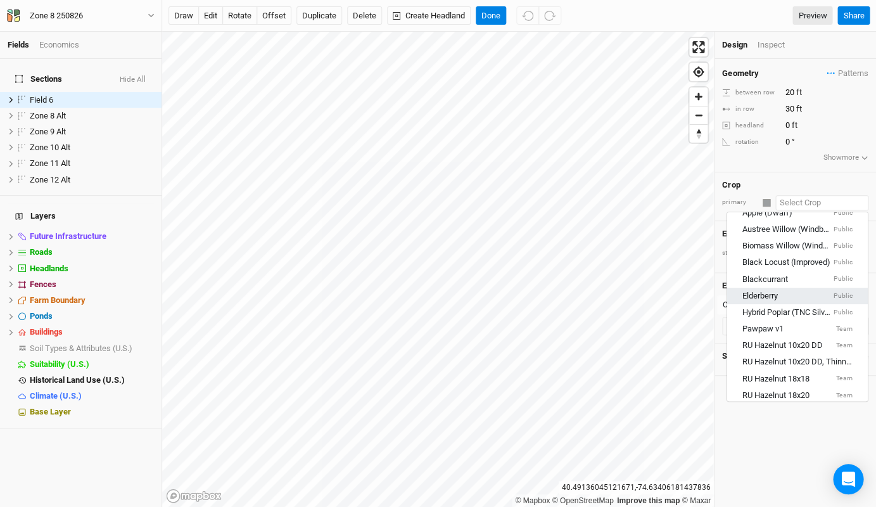
scroll to position [63, 0]
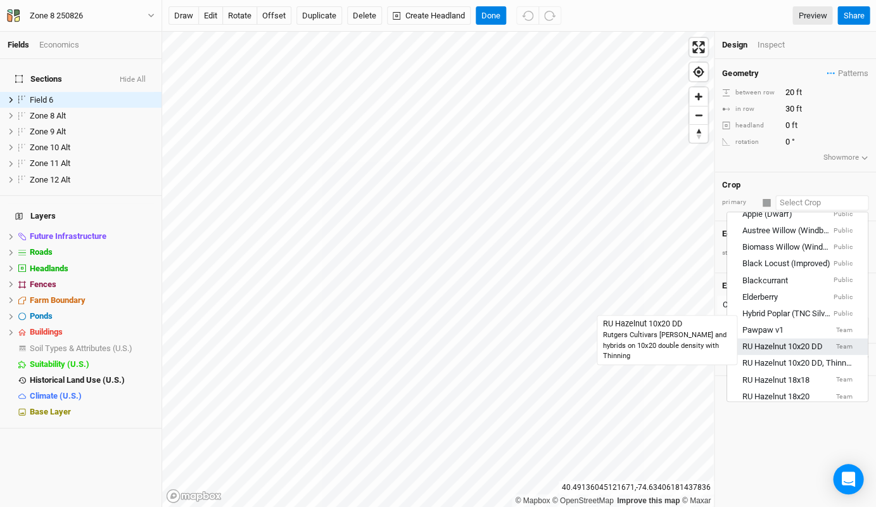
click at [792, 341] on div "RU Hazelnut 10x20 DD" at bounding box center [782, 346] width 80 height 11
type input "10"
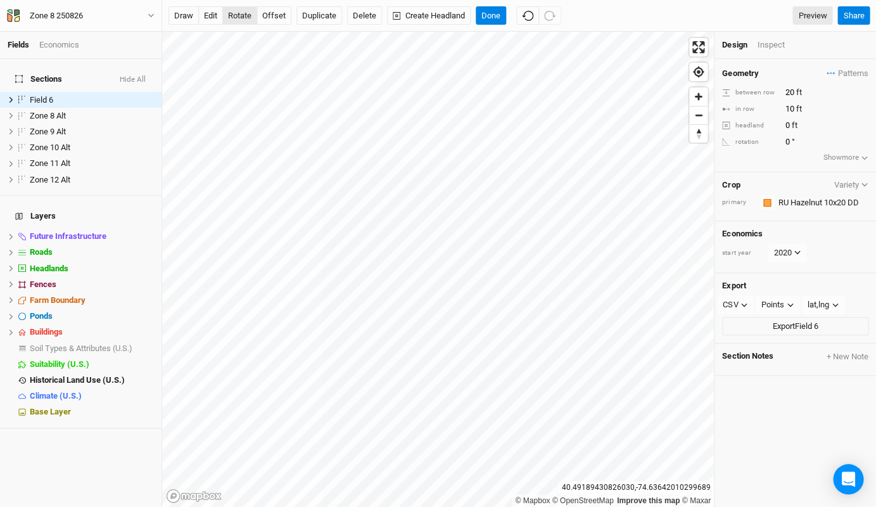
click at [231, 15] on button "rotate" at bounding box center [239, 15] width 35 height 19
type input "21.3"
click at [501, 18] on button "Done" at bounding box center [491, 15] width 30 height 19
click at [56, 95] on div "Field 6" at bounding box center [75, 100] width 90 height 10
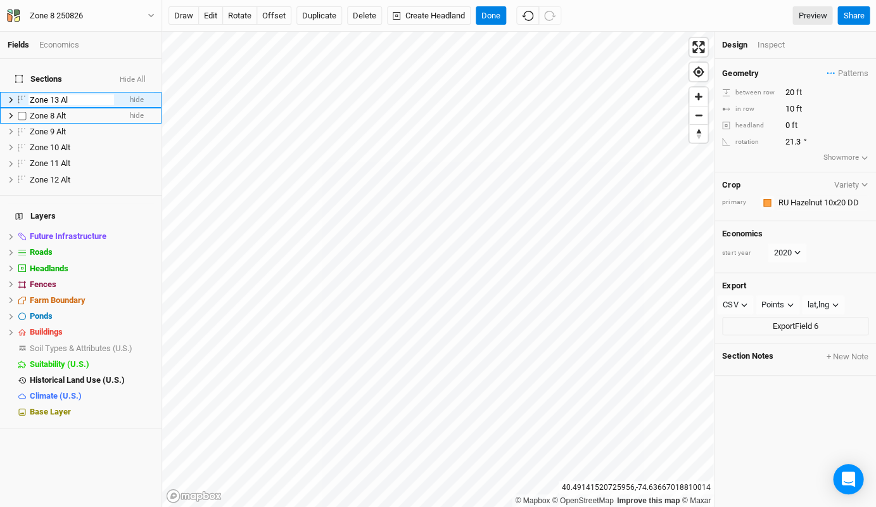
type input "Zone 13 Alt"
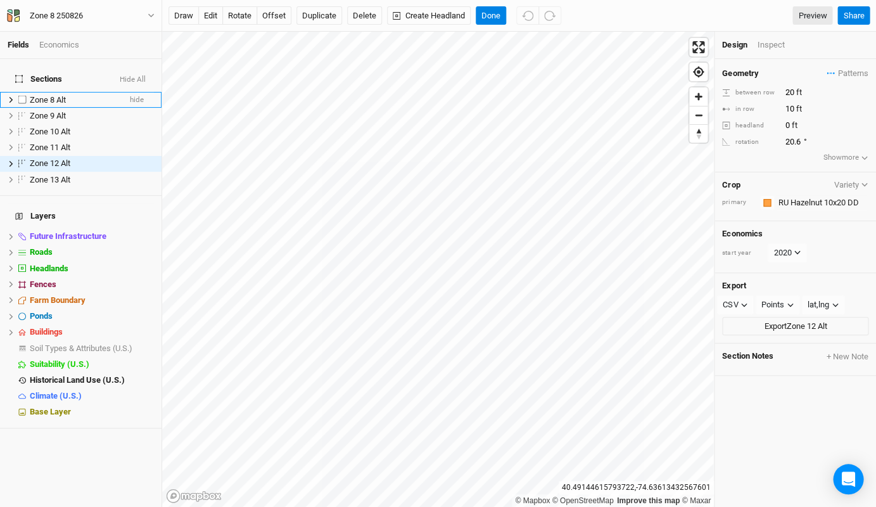
click at [21, 92] on label at bounding box center [23, 100] width 16 height 16
click at [21, 96] on input "checkbox" at bounding box center [22, 100] width 8 height 8
checkbox input "true"
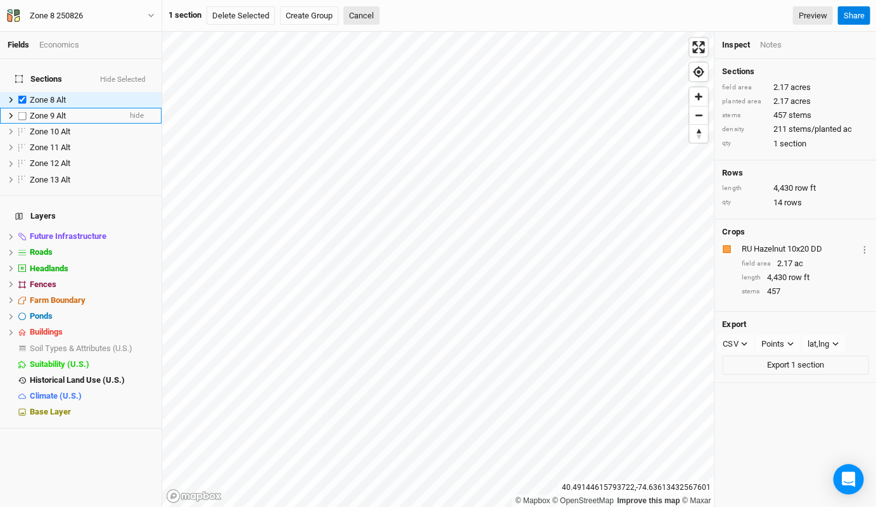
click at [20, 108] on label at bounding box center [23, 116] width 16 height 16
click at [20, 111] on input "checkbox" at bounding box center [22, 115] width 8 height 8
checkbox input "true"
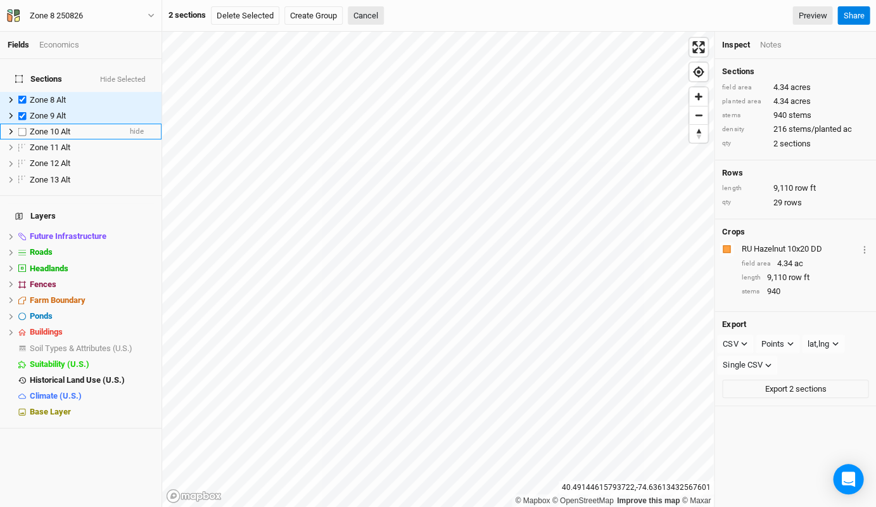
click at [22, 124] on label at bounding box center [23, 132] width 16 height 16
click at [22, 127] on input "checkbox" at bounding box center [22, 131] width 8 height 8
checkbox input "true"
click at [23, 139] on label at bounding box center [23, 147] width 16 height 16
click at [23, 143] on input "checkbox" at bounding box center [22, 147] width 8 height 8
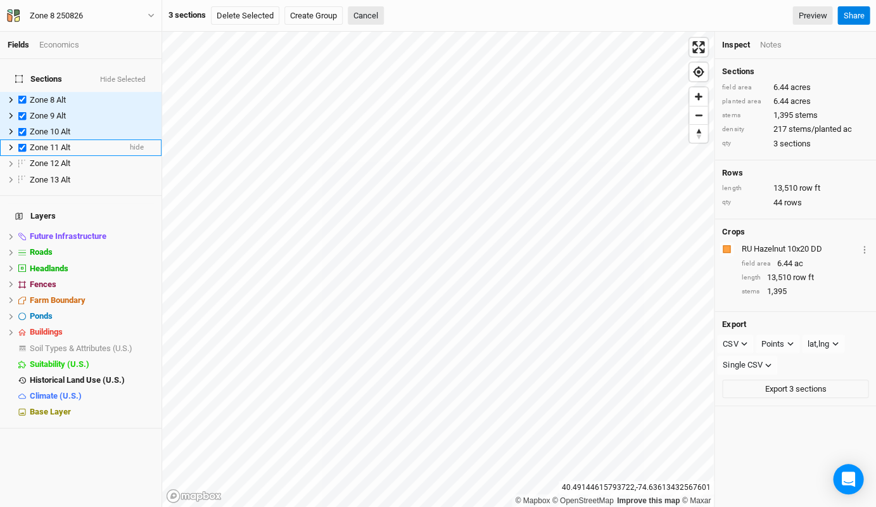
checkbox input "true"
click at [23, 156] on label at bounding box center [23, 164] width 16 height 16
click at [23, 160] on input "checkbox" at bounding box center [22, 164] width 8 height 8
checkbox input "true"
click at [25, 172] on label at bounding box center [23, 180] width 16 height 16
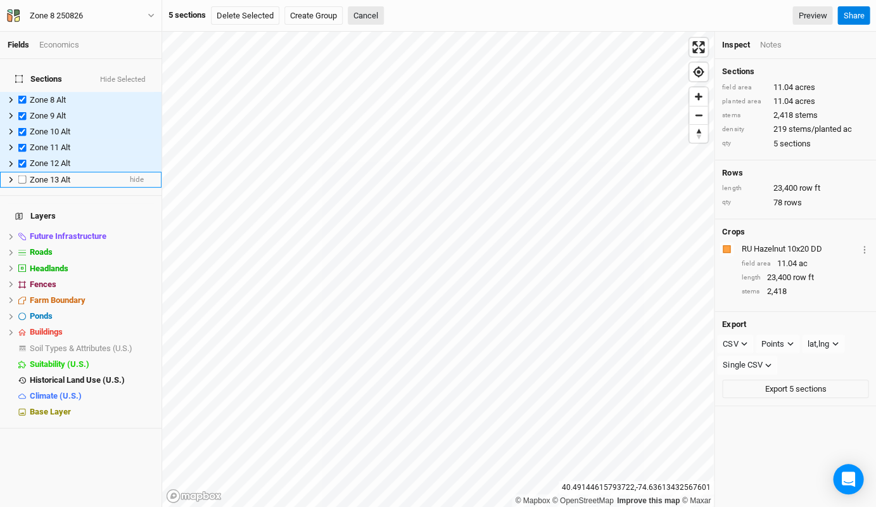
click at [25, 175] on input "checkbox" at bounding box center [22, 179] width 8 height 8
checkbox input "true"
click at [87, 12] on div "Zone 8 250826" at bounding box center [56, 16] width 73 height 13
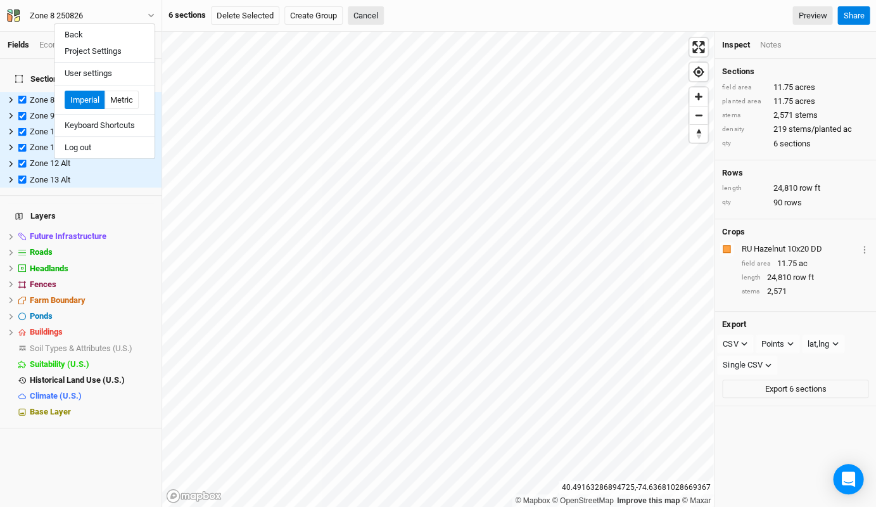
click at [88, 25] on div "Back Project Settings User settings Imperial Metric Keyboard Shortcuts Log out" at bounding box center [104, 91] width 101 height 136
click at [86, 32] on button "Back" at bounding box center [104, 35] width 100 height 16
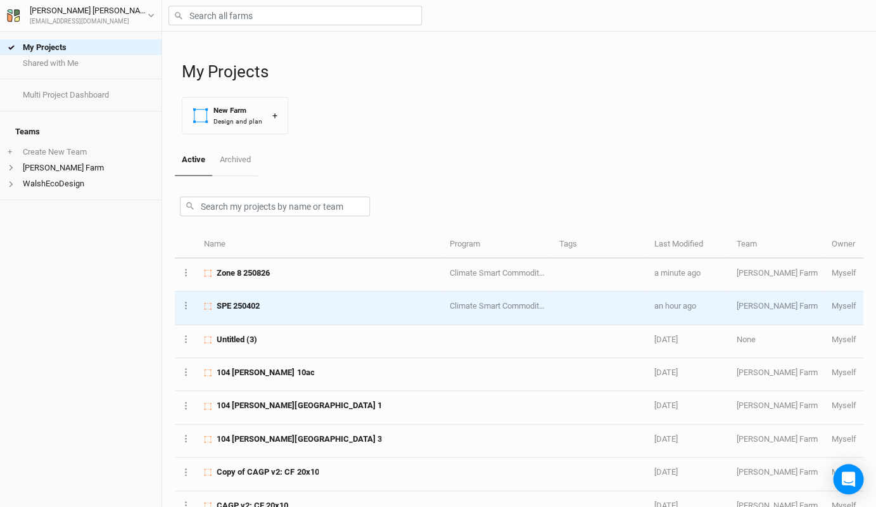
click at [246, 294] on td "SPE 250402" at bounding box center [320, 307] width 246 height 33
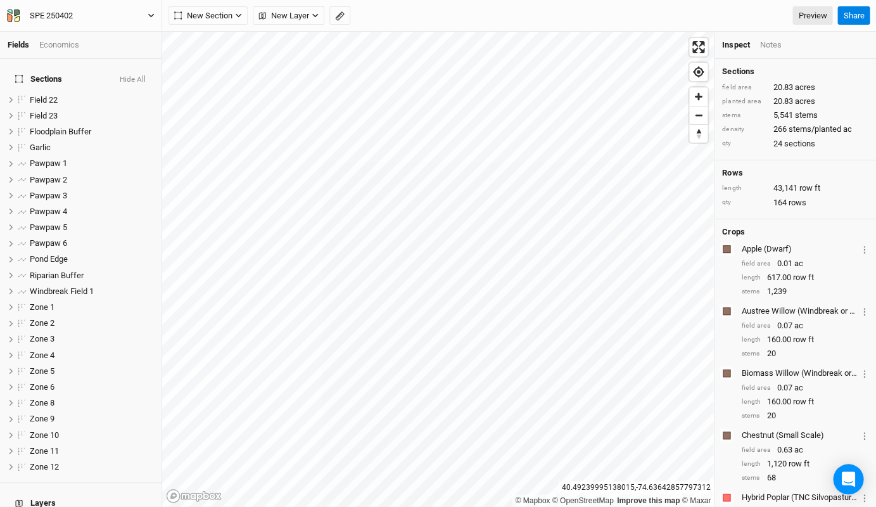
click at [123, 11] on button "SPE 250402" at bounding box center [80, 16] width 149 height 14
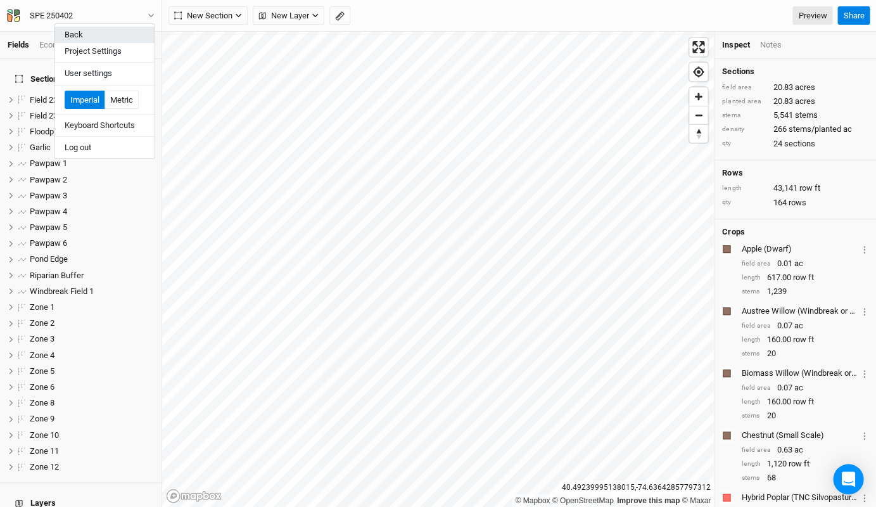
click at [111, 36] on button "Back" at bounding box center [104, 35] width 100 height 16
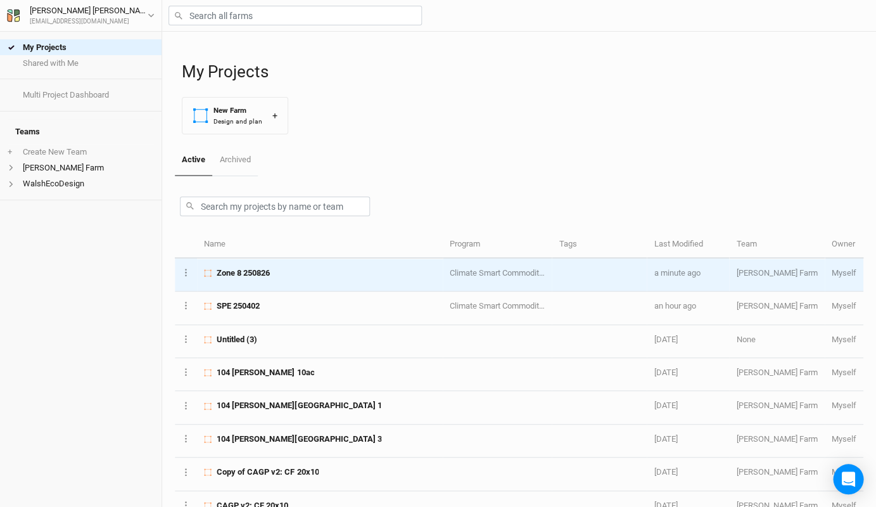
click at [262, 275] on span "Zone 8 250826" at bounding box center [243, 272] width 53 height 11
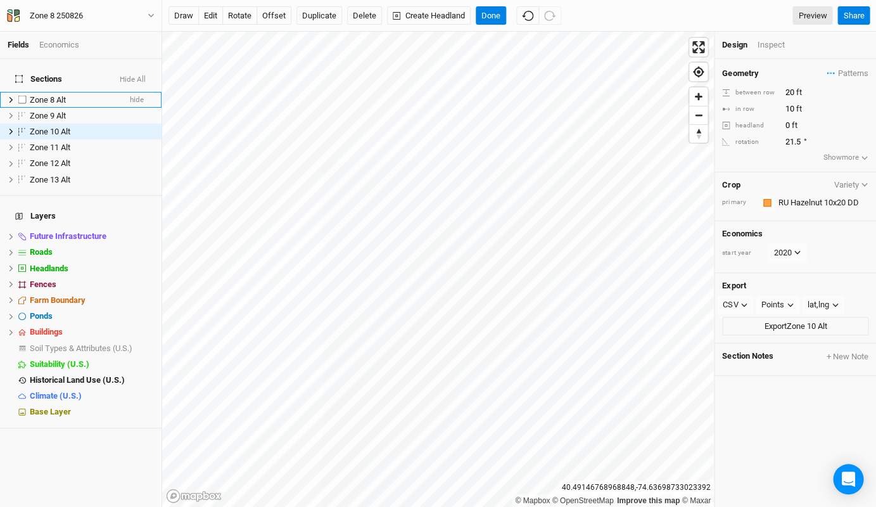
click at [19, 92] on label at bounding box center [23, 100] width 16 height 16
click at [19, 96] on input "checkbox" at bounding box center [22, 100] width 8 height 8
checkbox input "true"
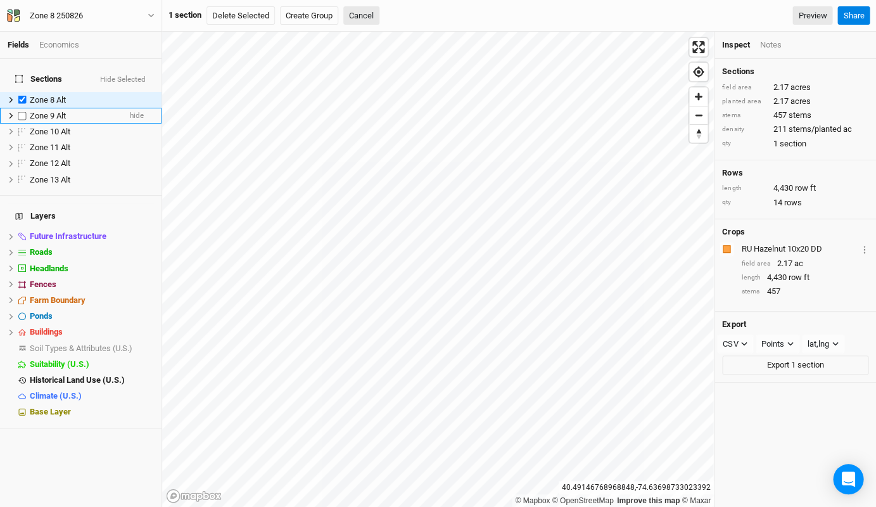
click at [23, 108] on label at bounding box center [23, 116] width 16 height 16
click at [23, 111] on input "checkbox" at bounding box center [22, 115] width 8 height 8
checkbox input "true"
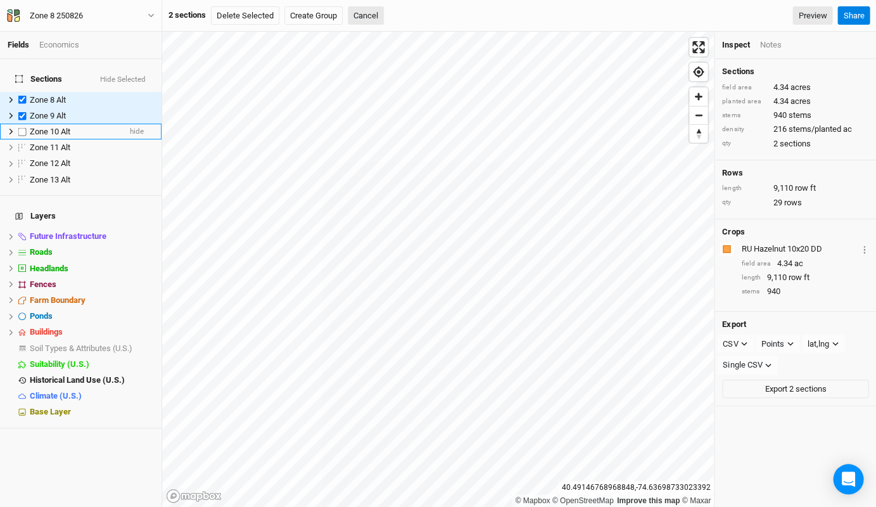
click at [23, 124] on label at bounding box center [23, 132] width 16 height 16
click at [23, 127] on input "checkbox" at bounding box center [22, 131] width 8 height 8
checkbox input "true"
click at [23, 139] on label at bounding box center [23, 147] width 16 height 16
click at [23, 143] on input "checkbox" at bounding box center [22, 147] width 8 height 8
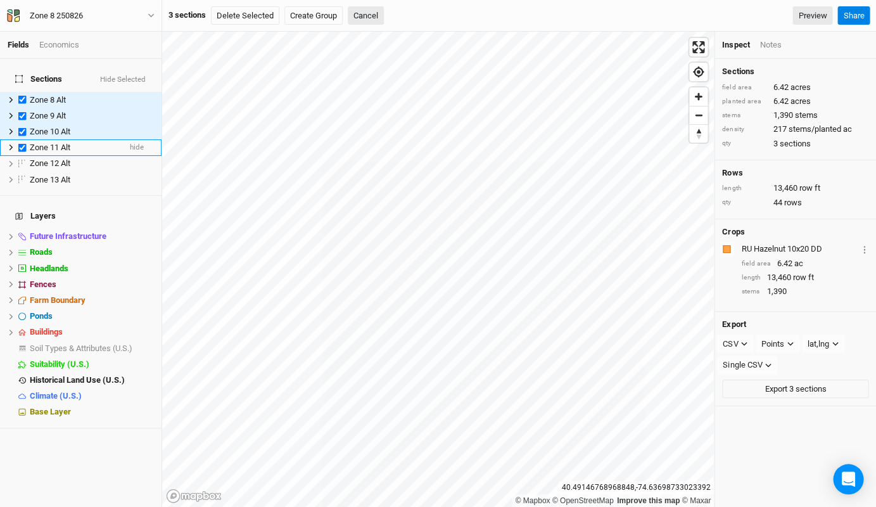
checkbox input "true"
click at [23, 156] on label at bounding box center [23, 164] width 16 height 16
click at [23, 160] on input "checkbox" at bounding box center [22, 164] width 8 height 8
checkbox input "true"
click at [23, 172] on label at bounding box center [23, 180] width 16 height 16
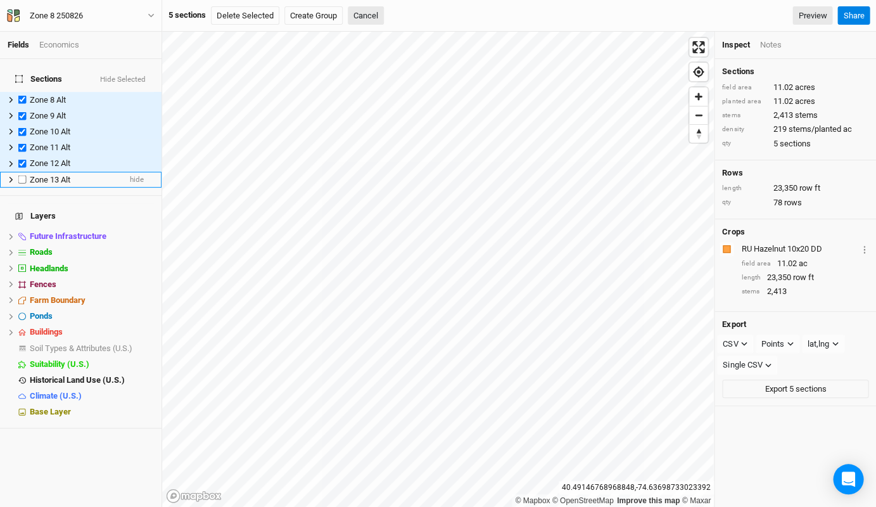
click at [23, 175] on input "checkbox" at bounding box center [22, 179] width 8 height 8
checkbox input "true"
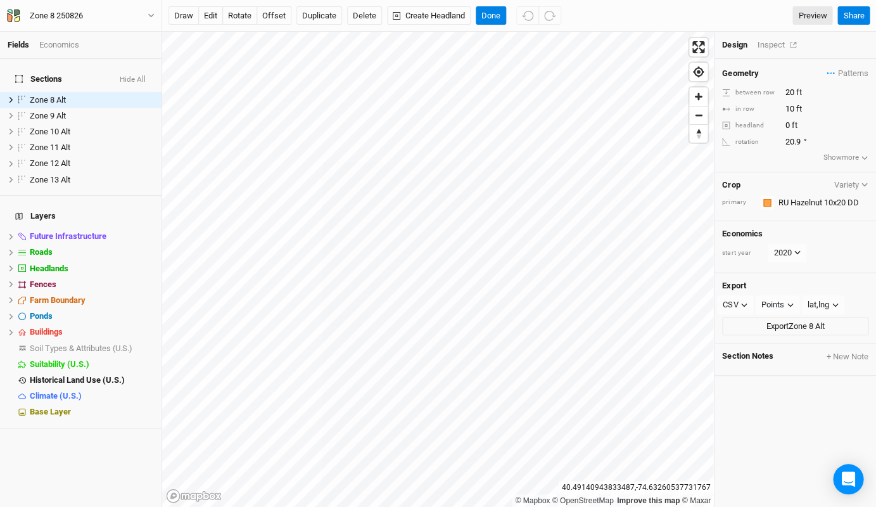
click at [770, 42] on div "Inspect" at bounding box center [779, 44] width 45 height 11
